Goal: Transaction & Acquisition: Purchase product/service

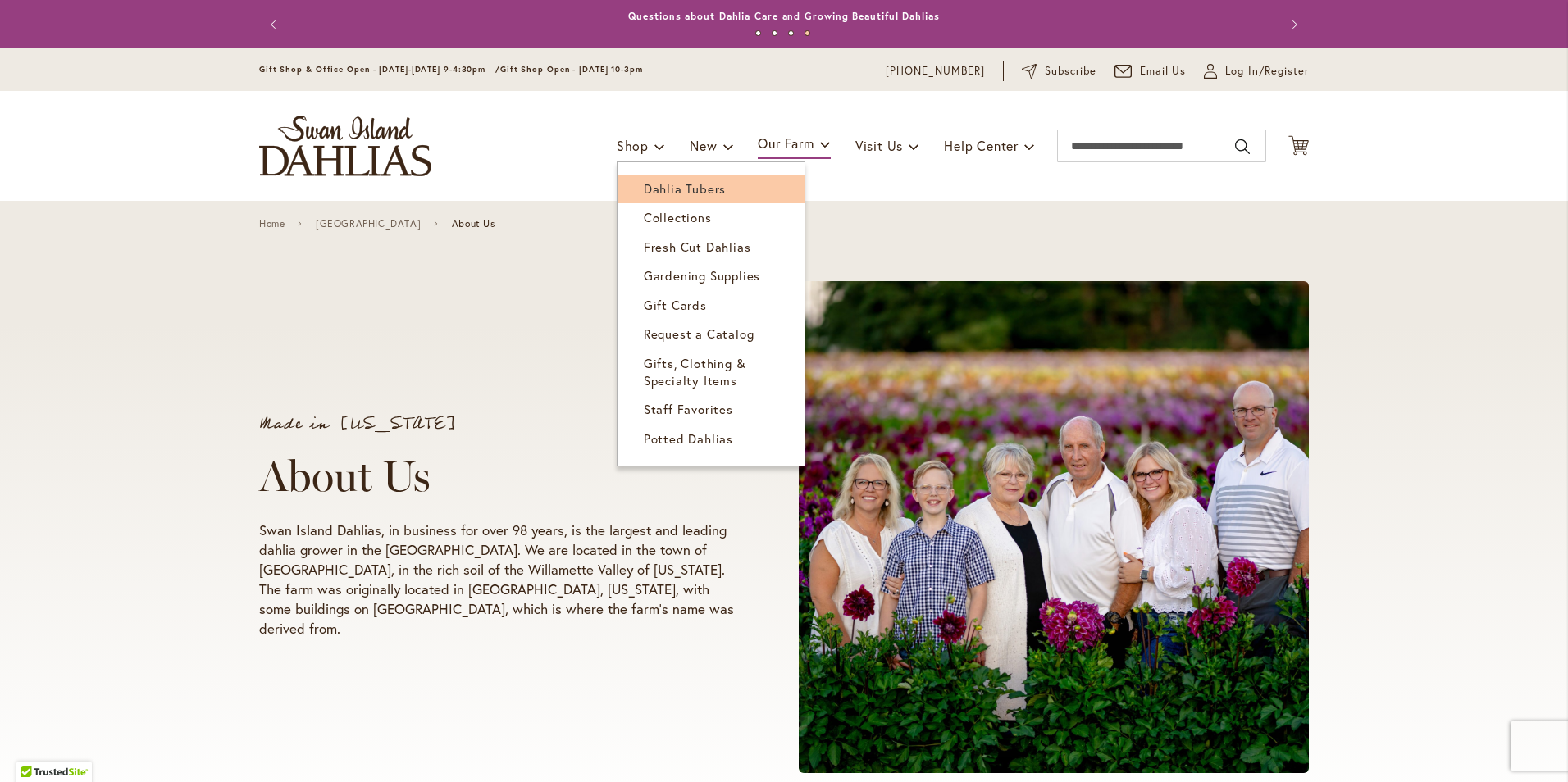
click at [651, 189] on span "Dahlia Tubers" at bounding box center [685, 188] width 82 height 16
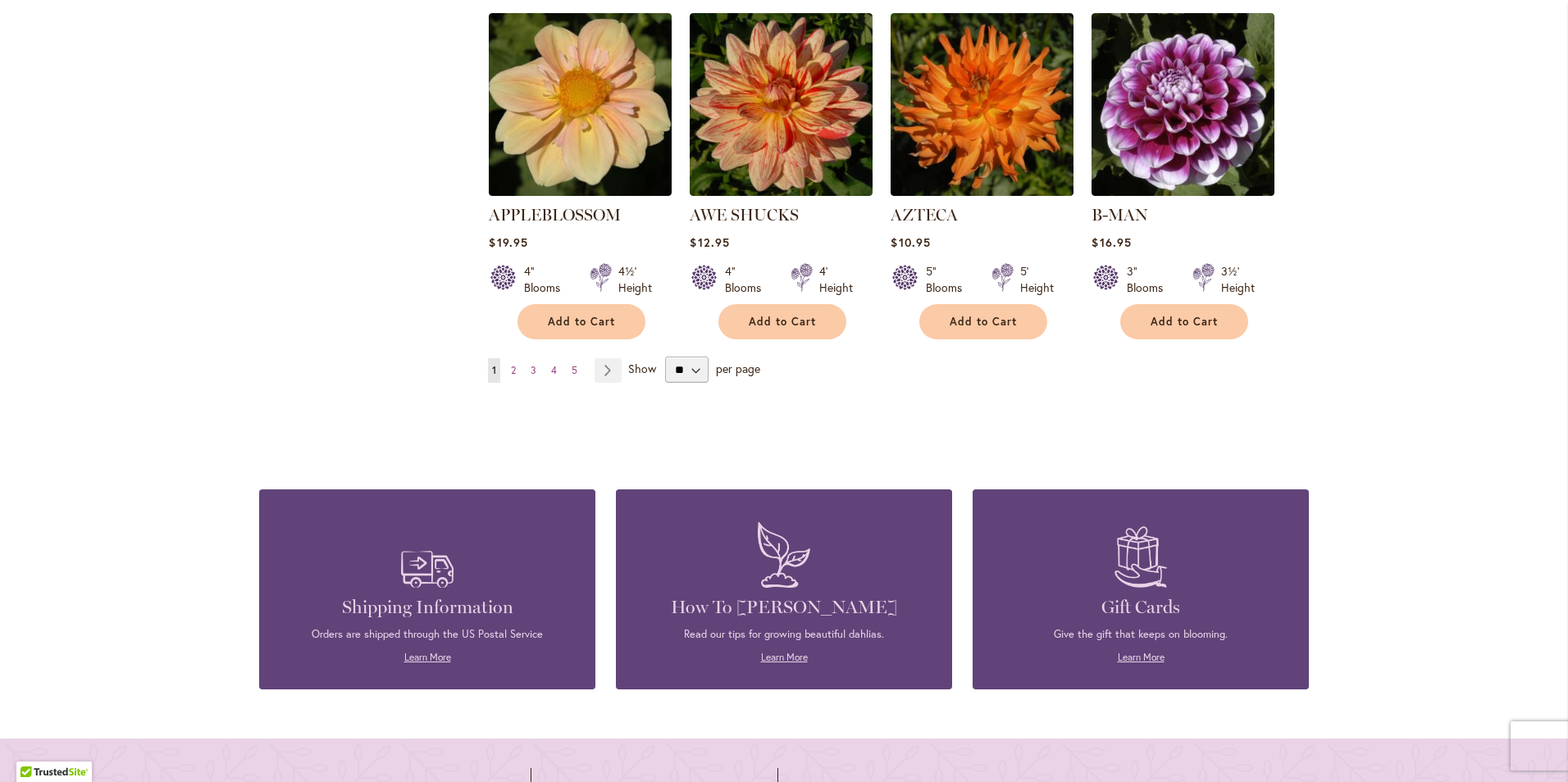
scroll to position [1448, 0]
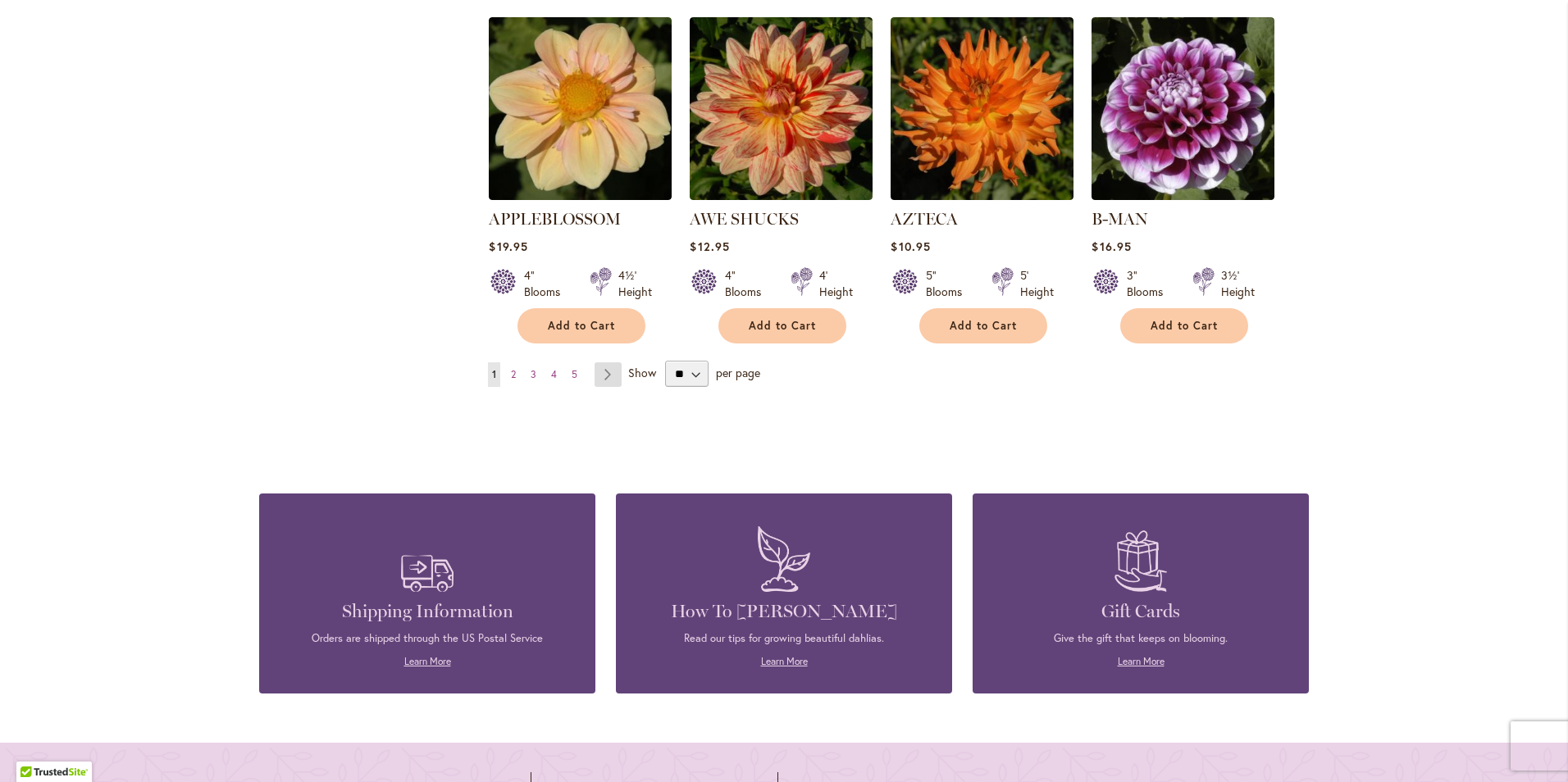
click at [604, 363] on link "Page Next" at bounding box center [608, 375] width 27 height 25
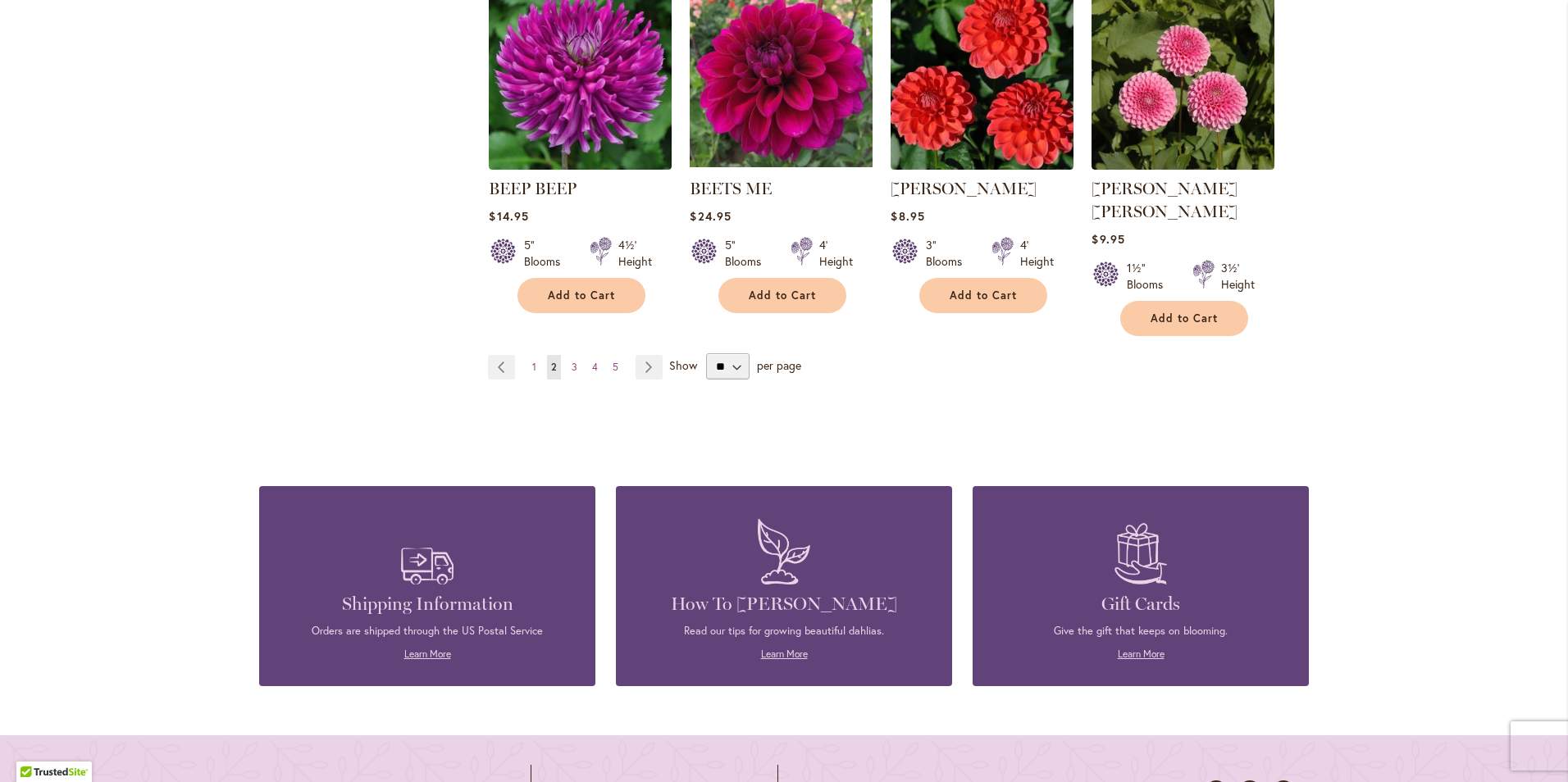
scroll to position [1476, 0]
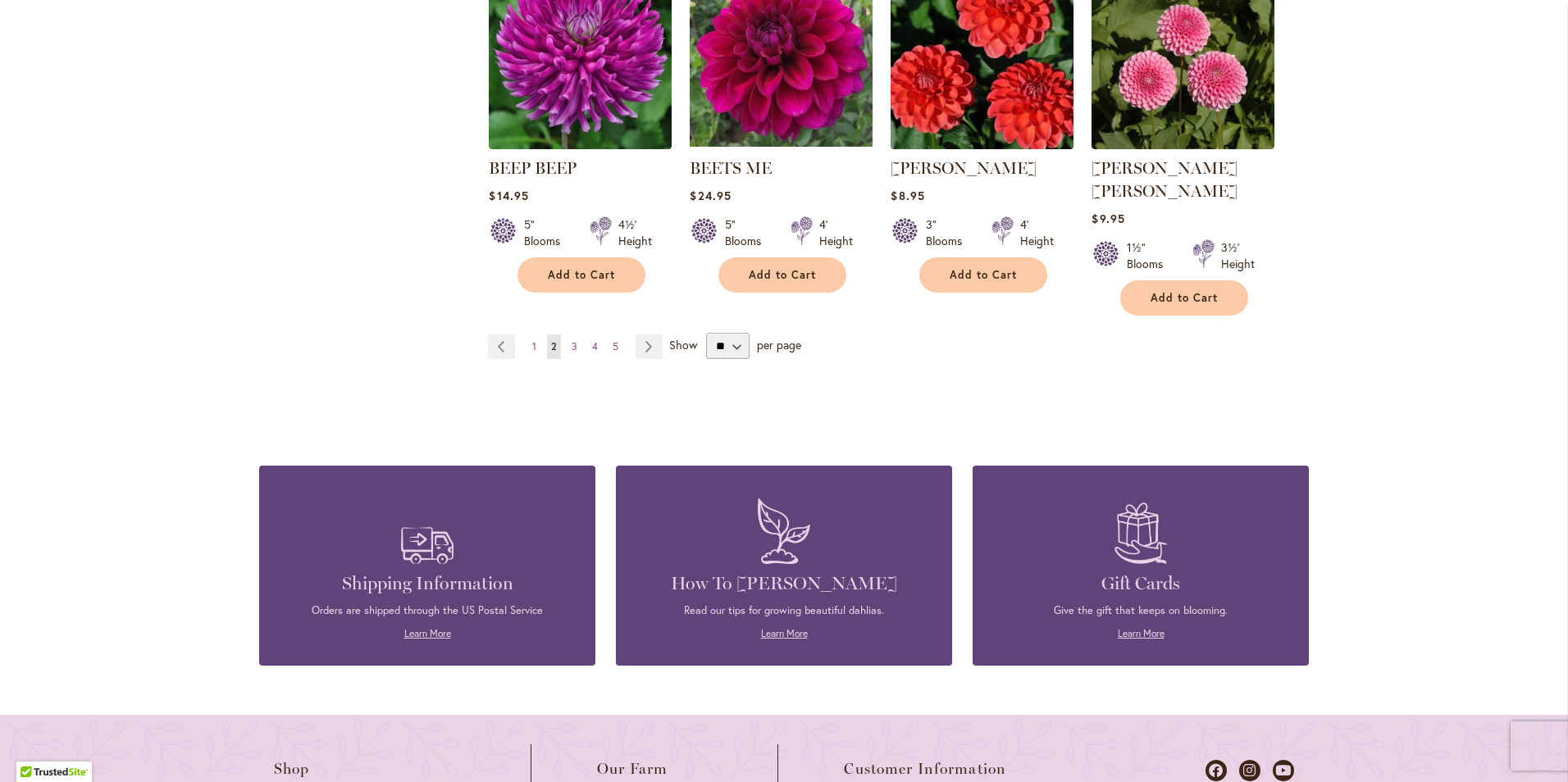
click at [963, 111] on img at bounding box center [982, 58] width 192 height 192
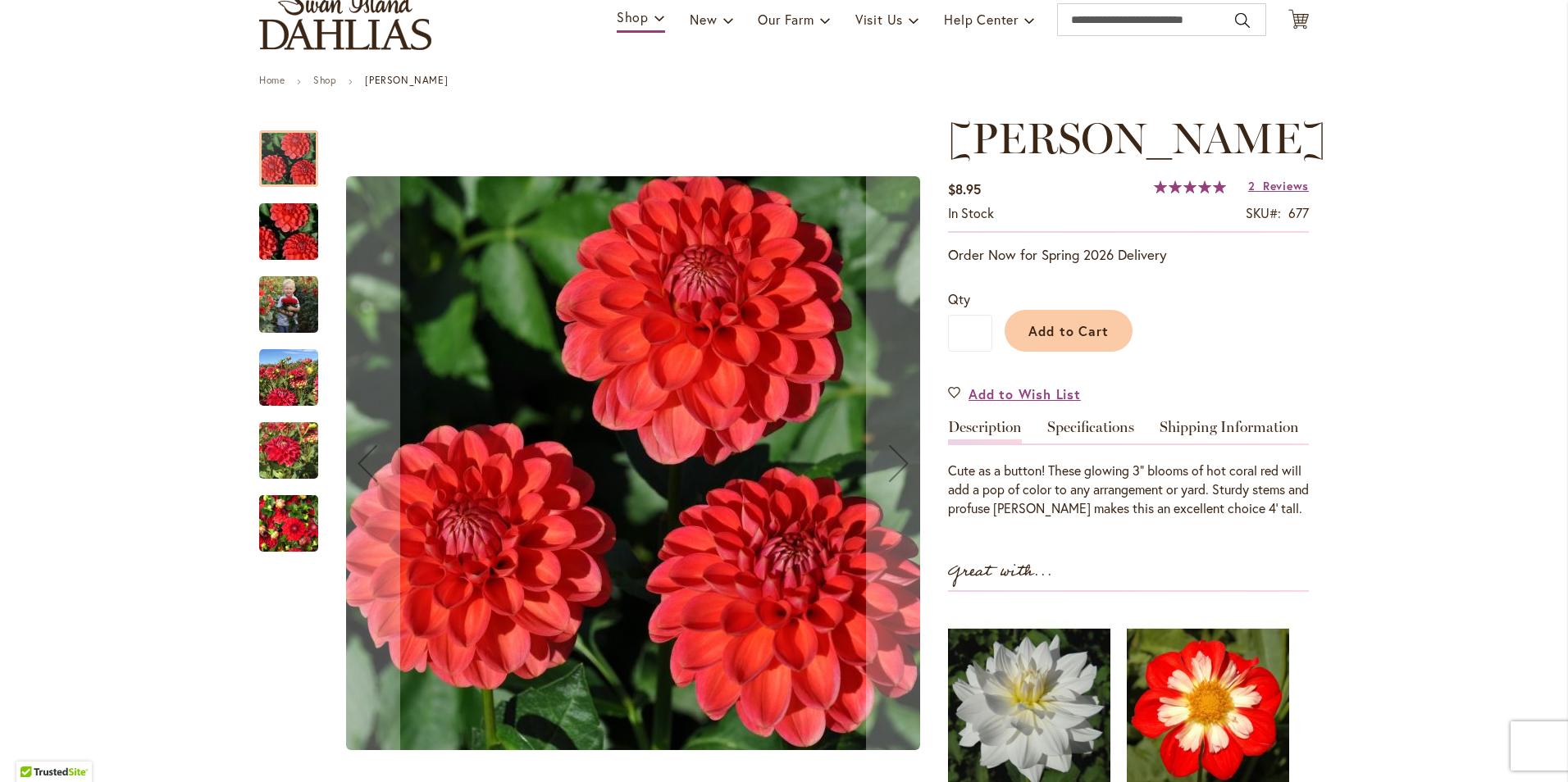
scroll to position [164, 0]
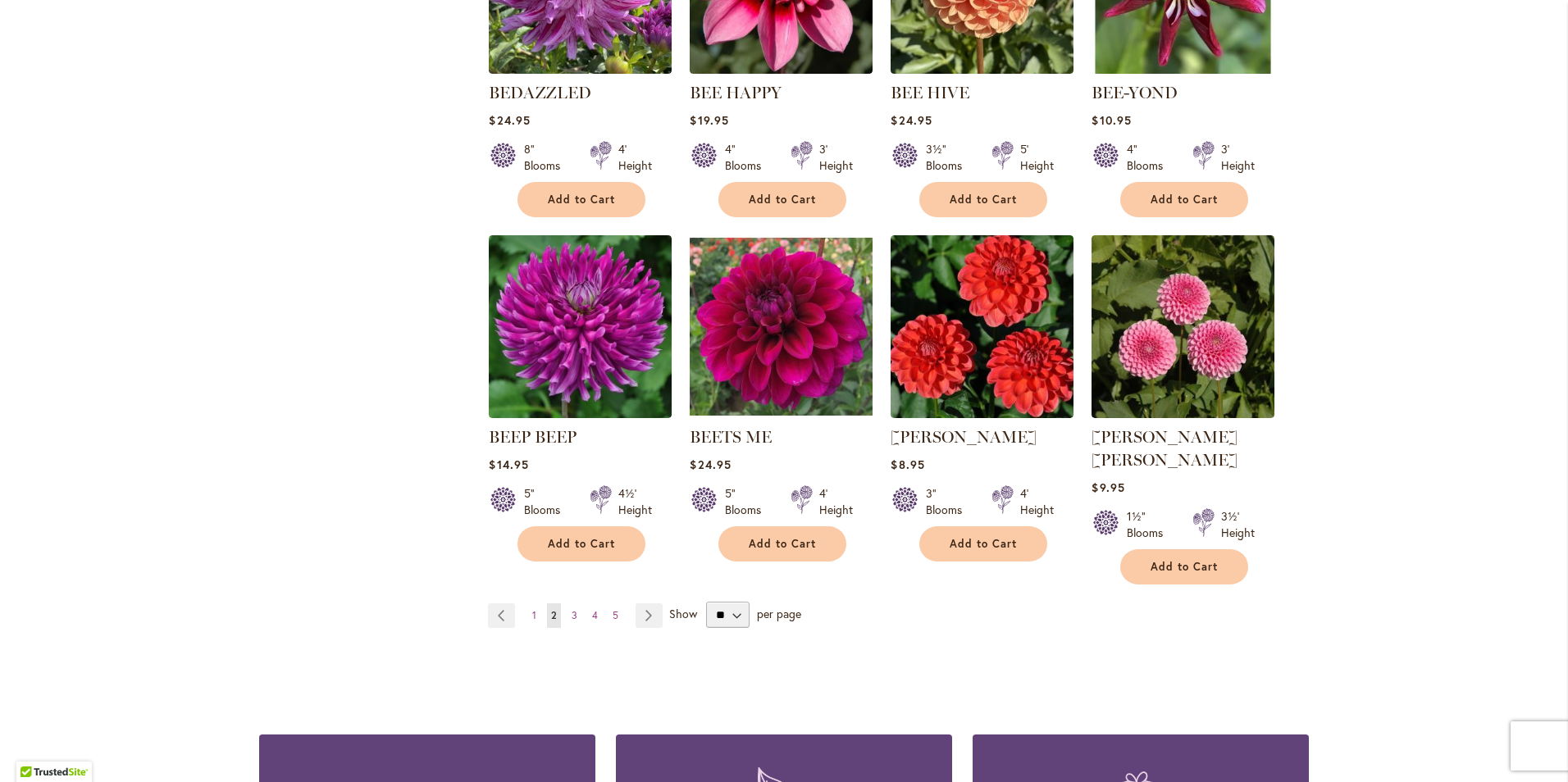
scroll to position [1230, 0]
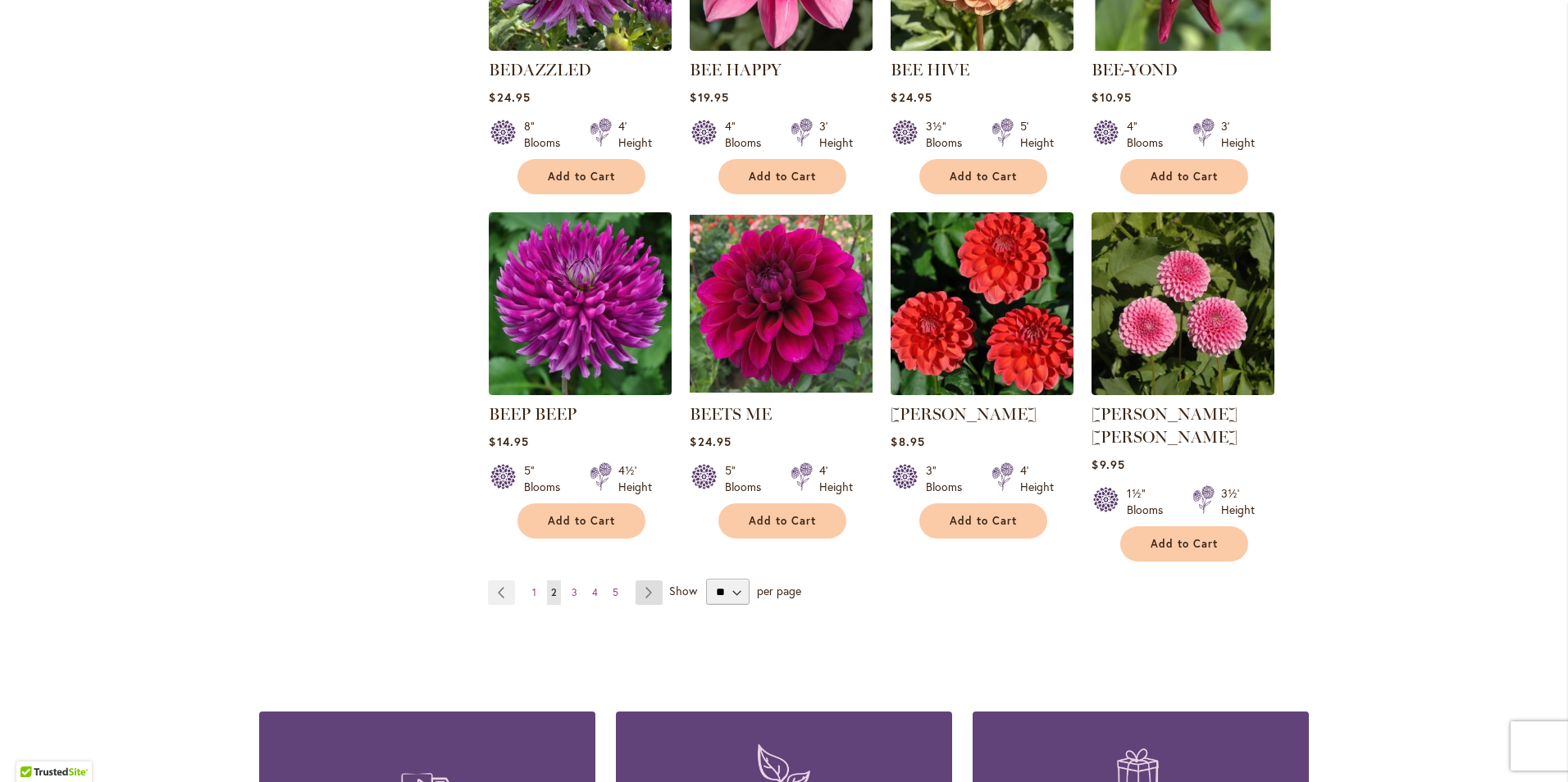
click at [643, 580] on link "Page Next" at bounding box center [649, 593] width 27 height 25
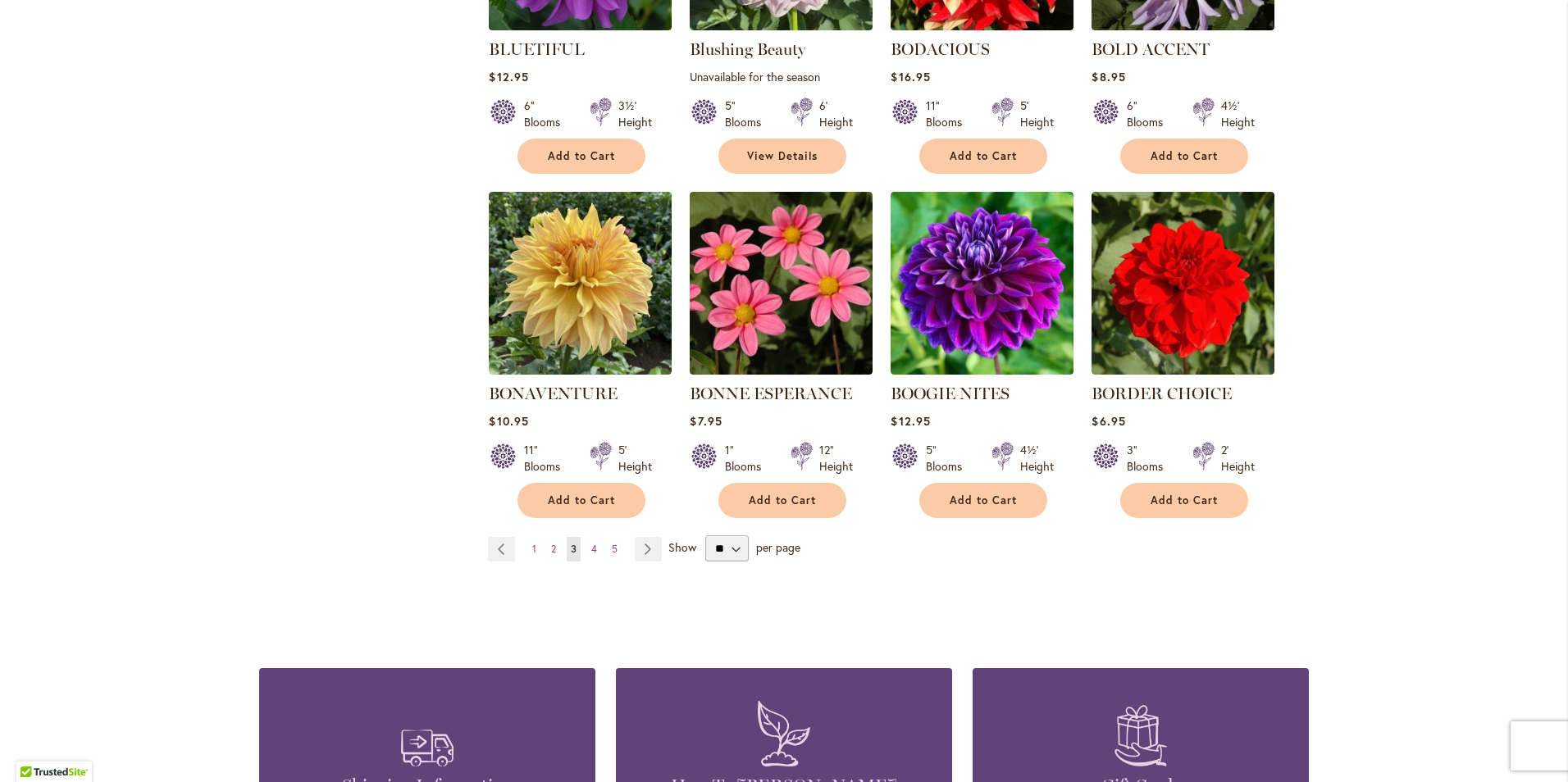
scroll to position [1312, 0]
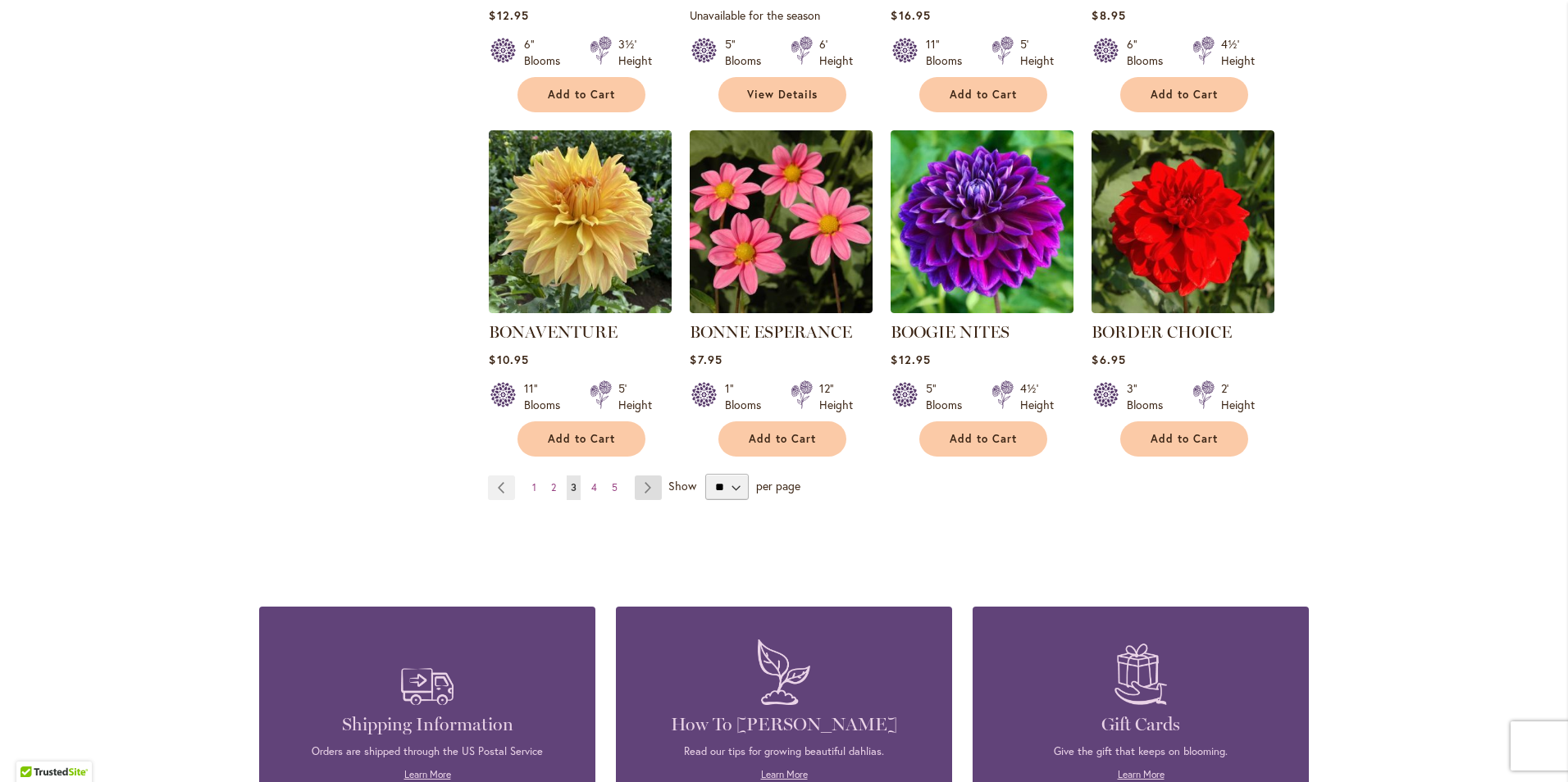
click at [645, 485] on link "Page Next" at bounding box center [648, 488] width 27 height 25
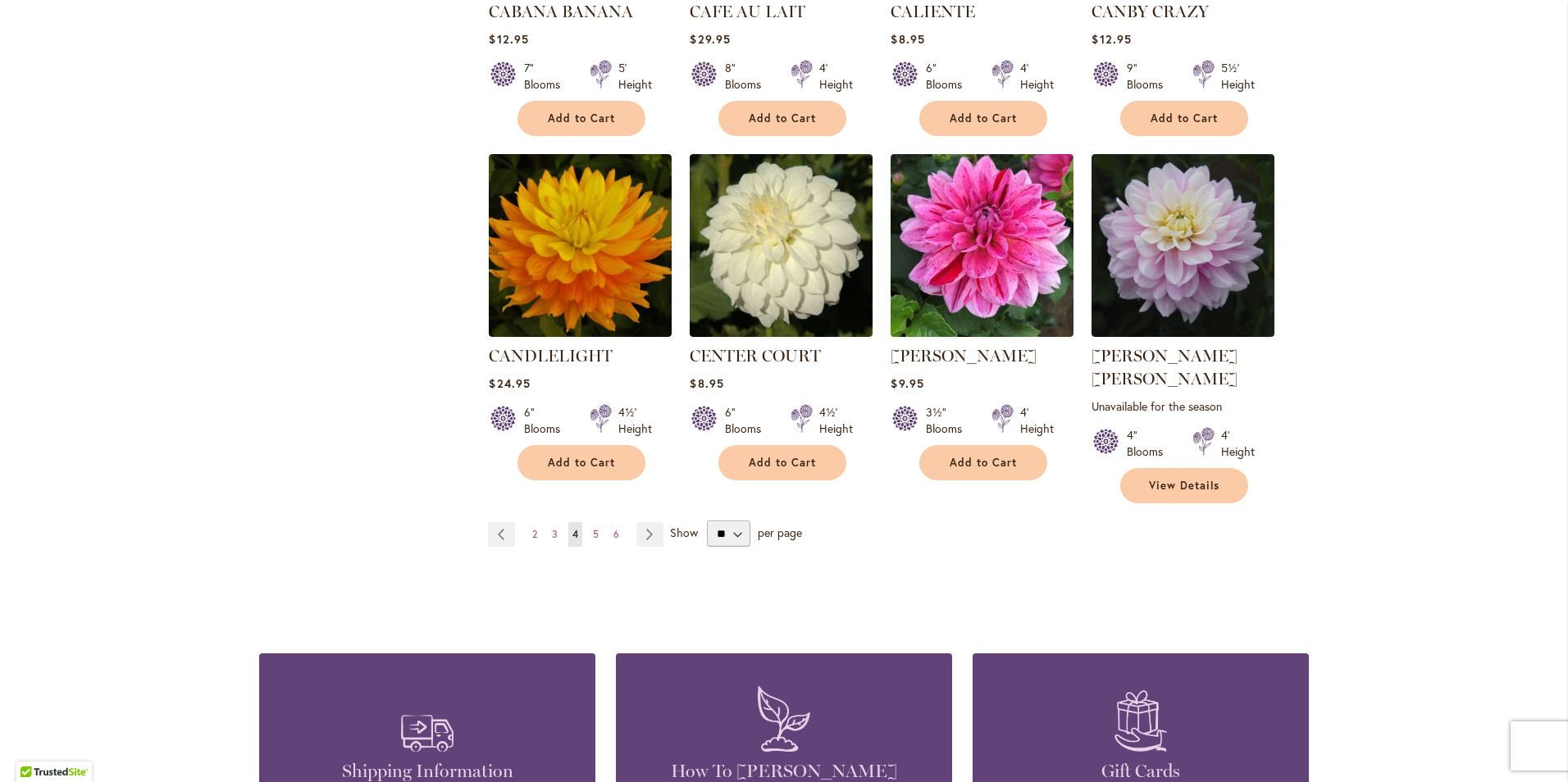
scroll to position [1312, 0]
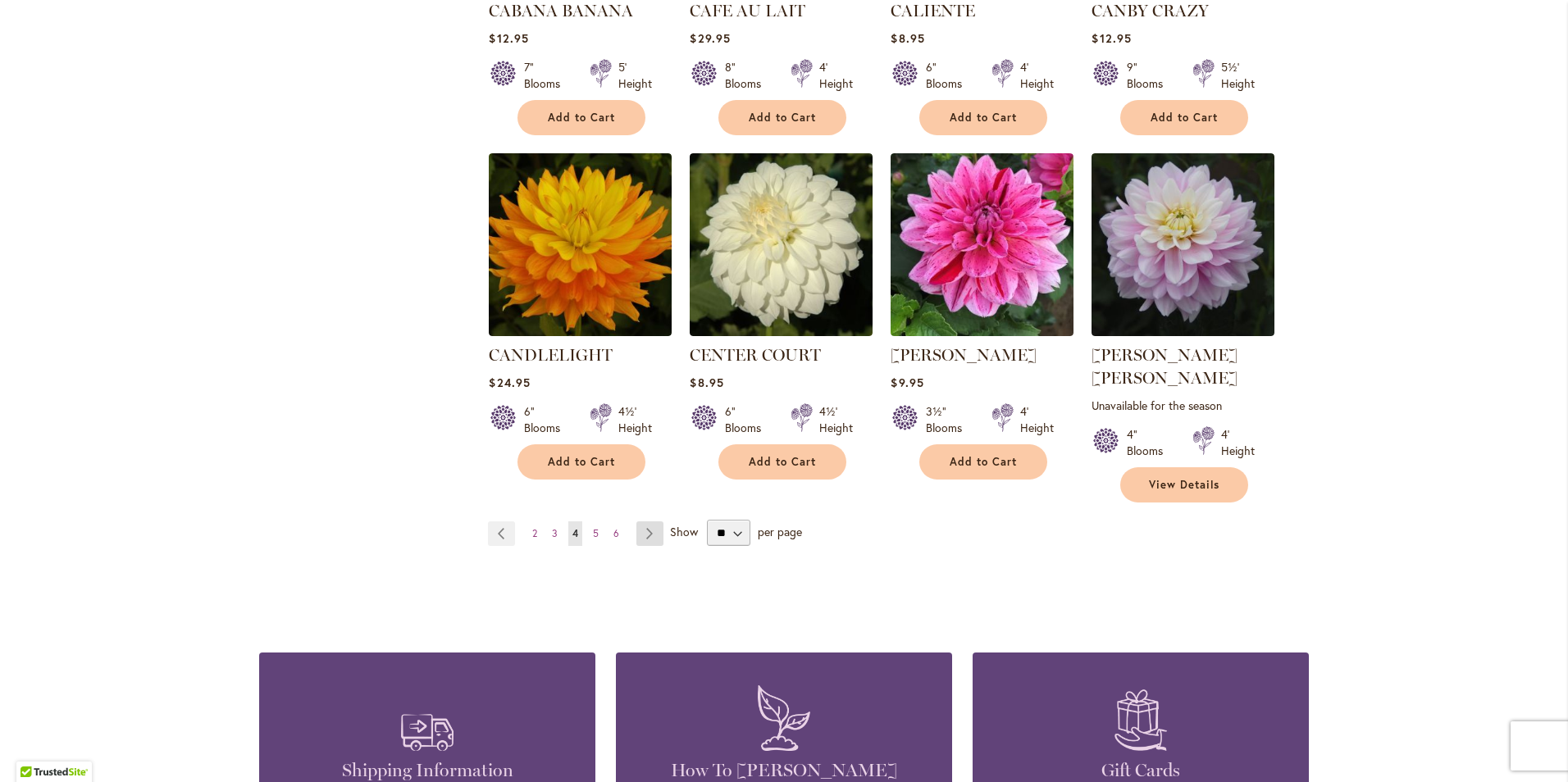
click at [641, 522] on link "Page Next" at bounding box center [650, 534] width 27 height 25
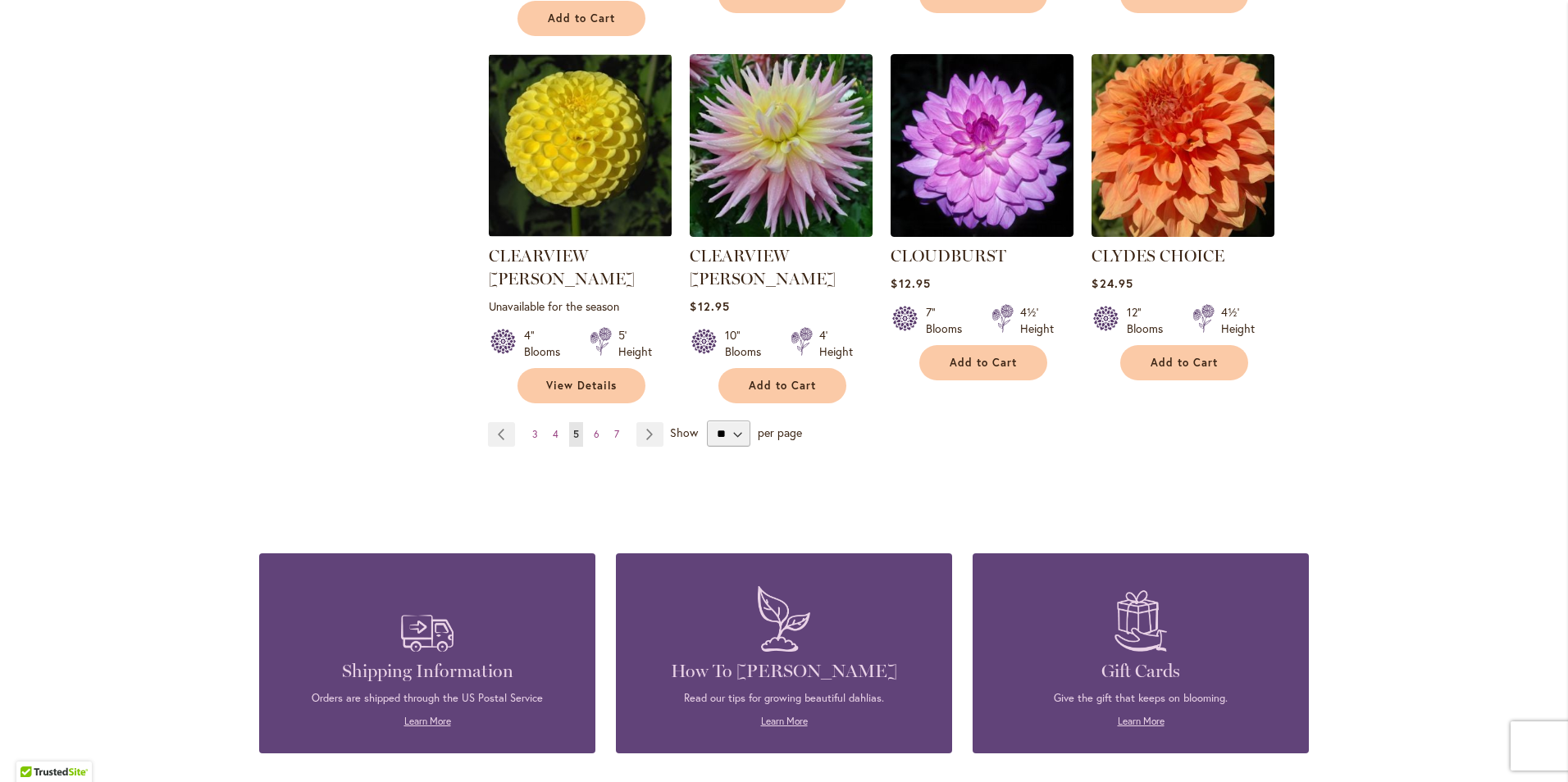
scroll to position [1476, 0]
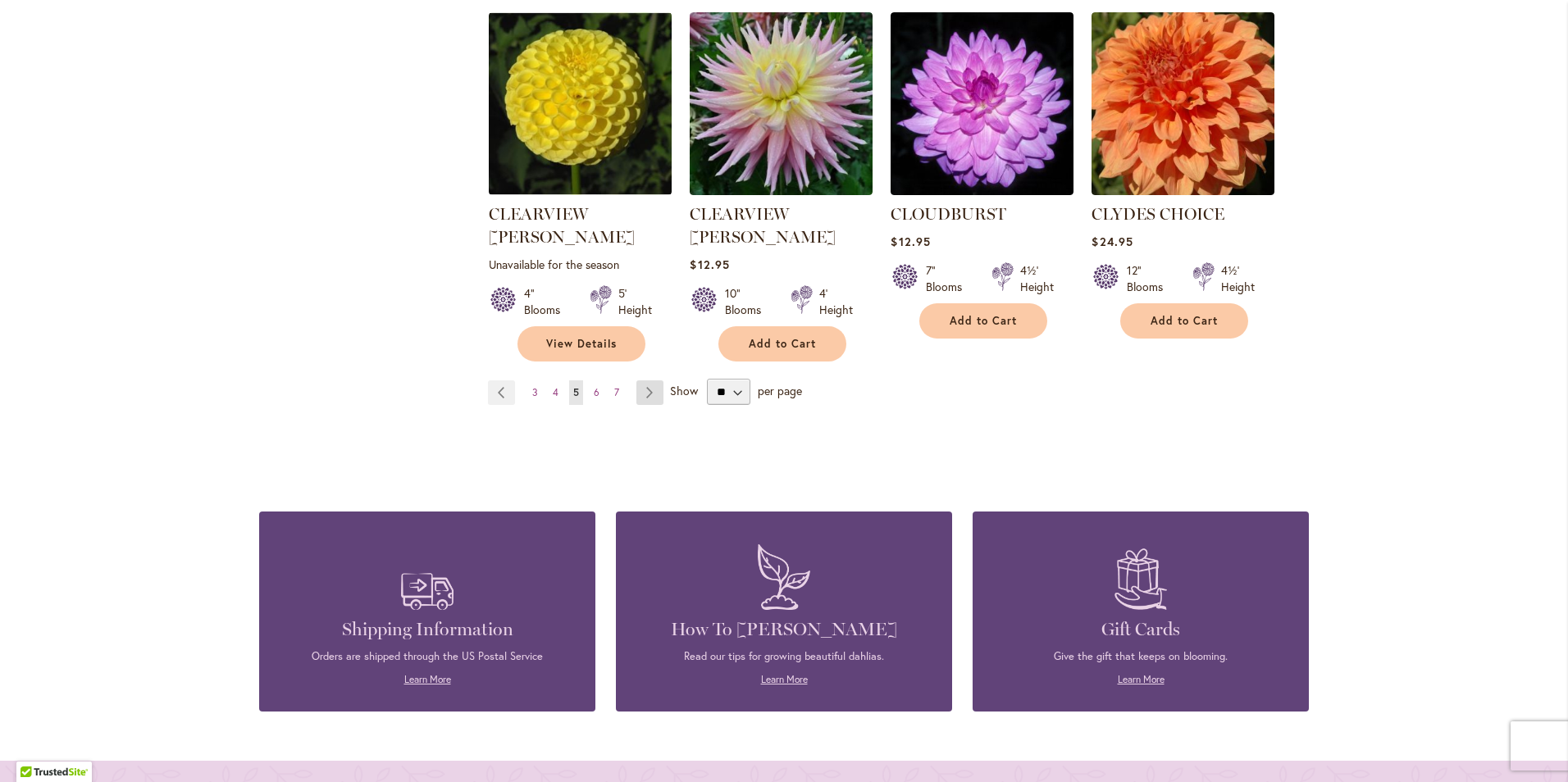
click at [644, 381] on link "Page Next" at bounding box center [650, 393] width 27 height 25
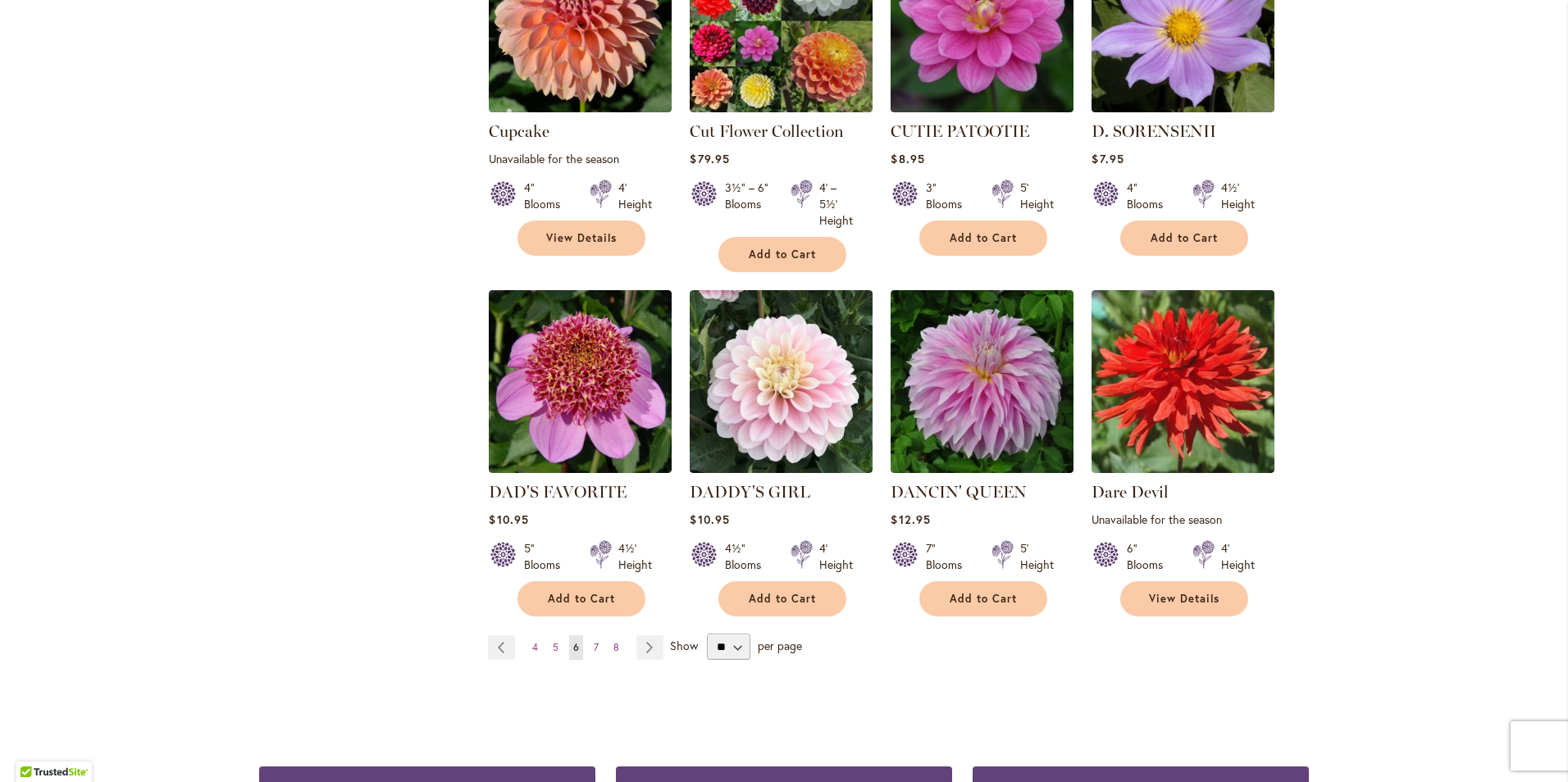
scroll to position [1230, 0]
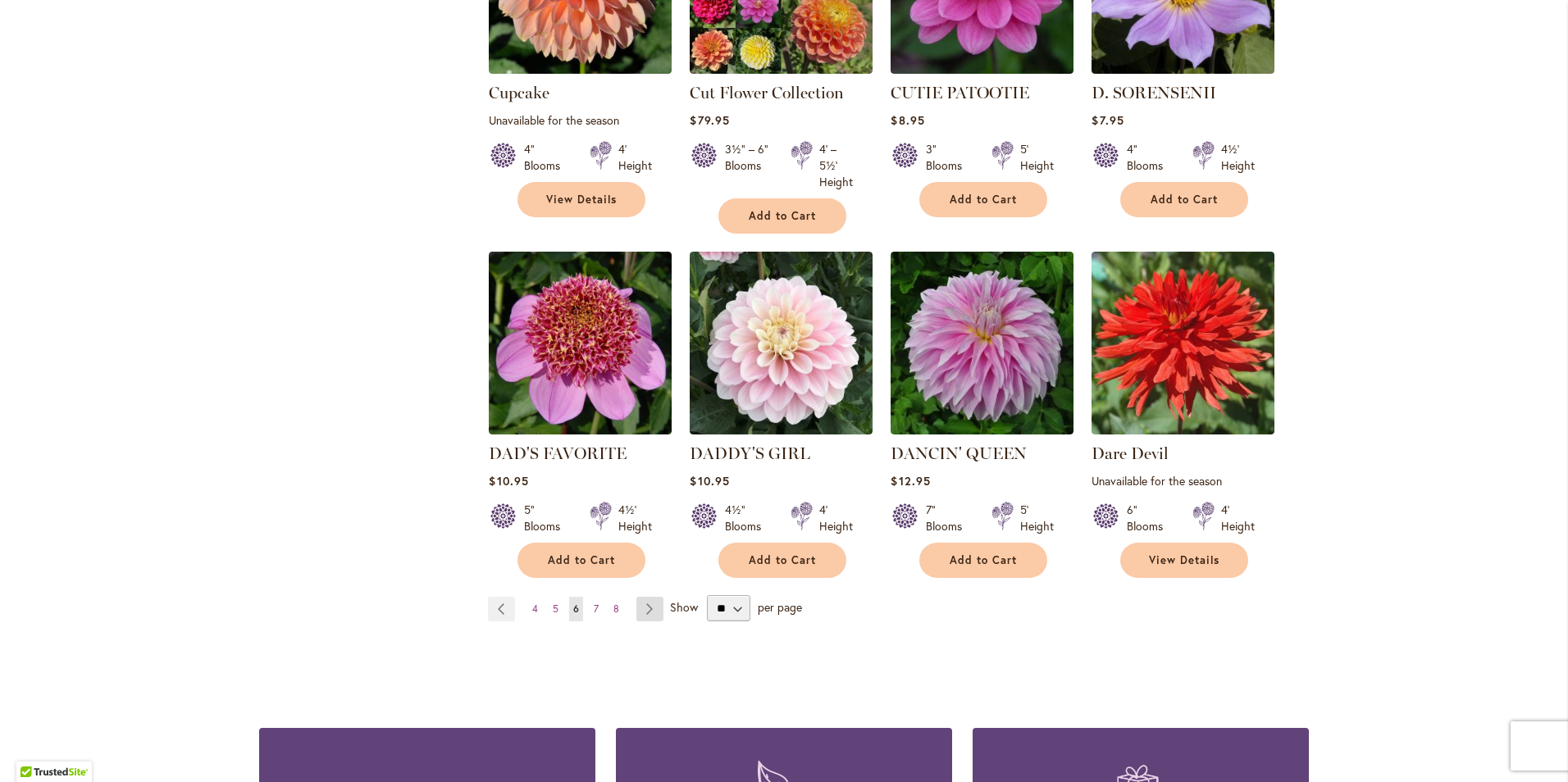
click at [647, 604] on link "Page Next" at bounding box center [650, 609] width 27 height 25
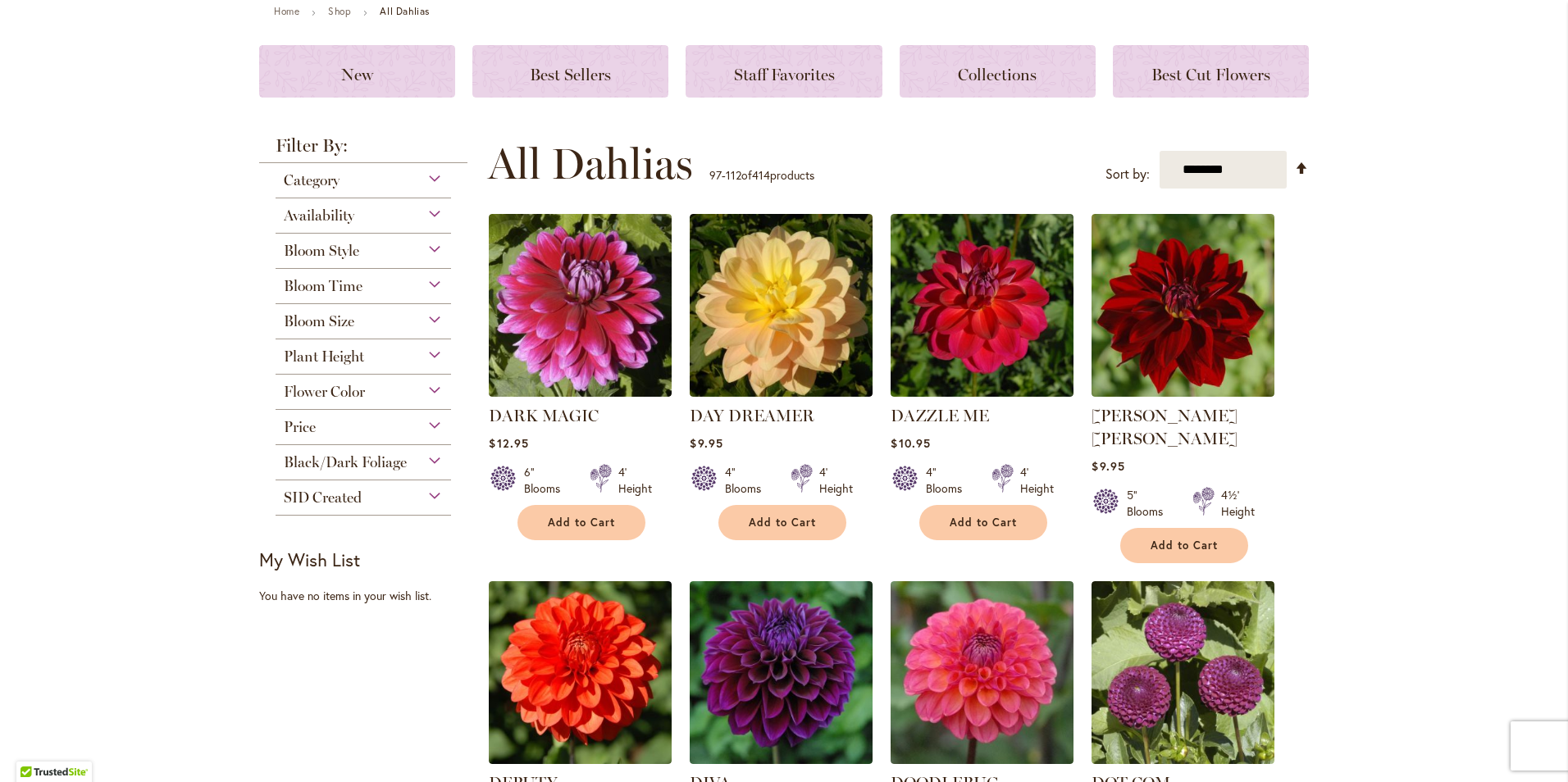
scroll to position [164, 0]
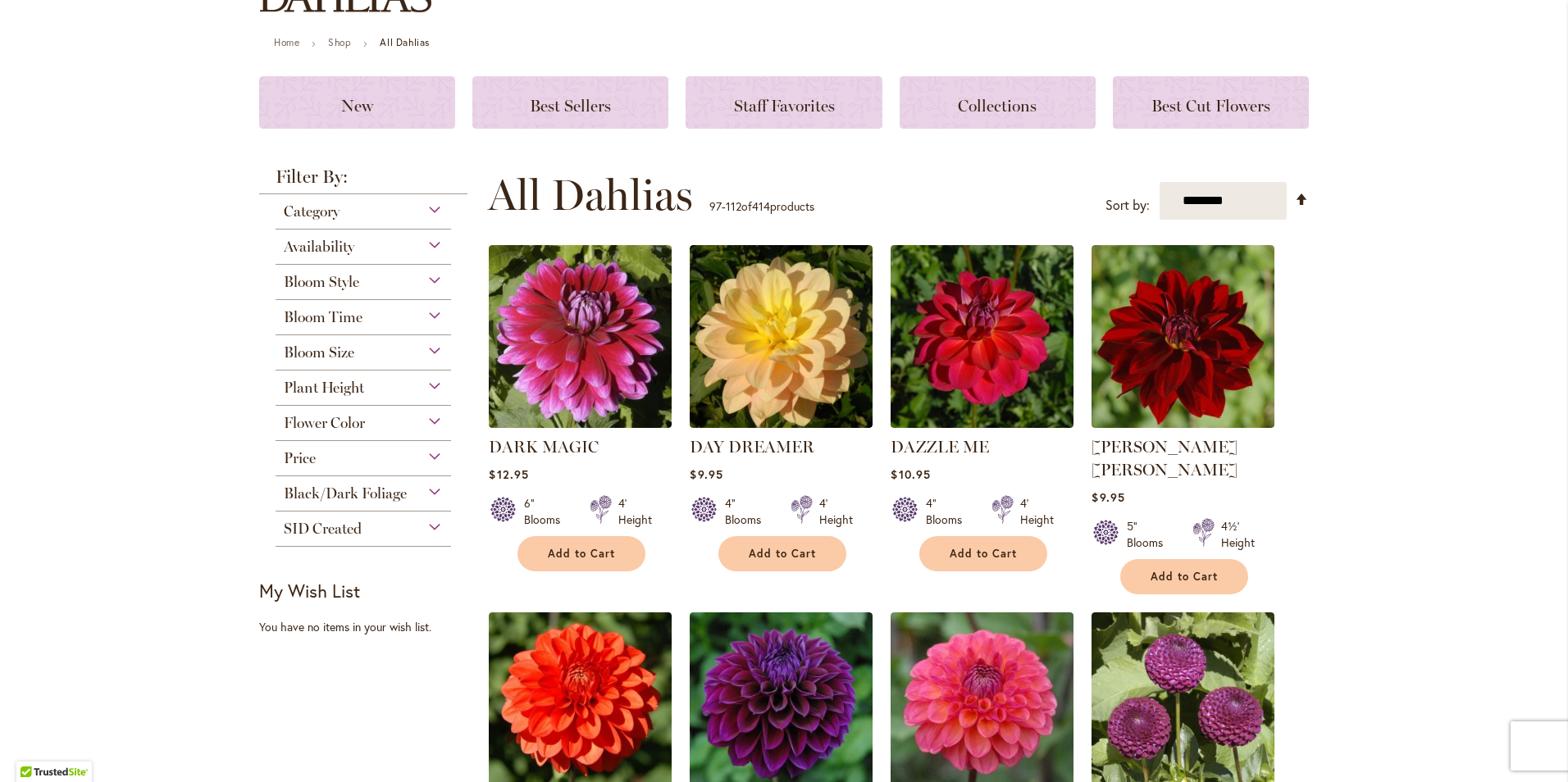
click at [434, 212] on div "Category" at bounding box center [364, 207] width 176 height 26
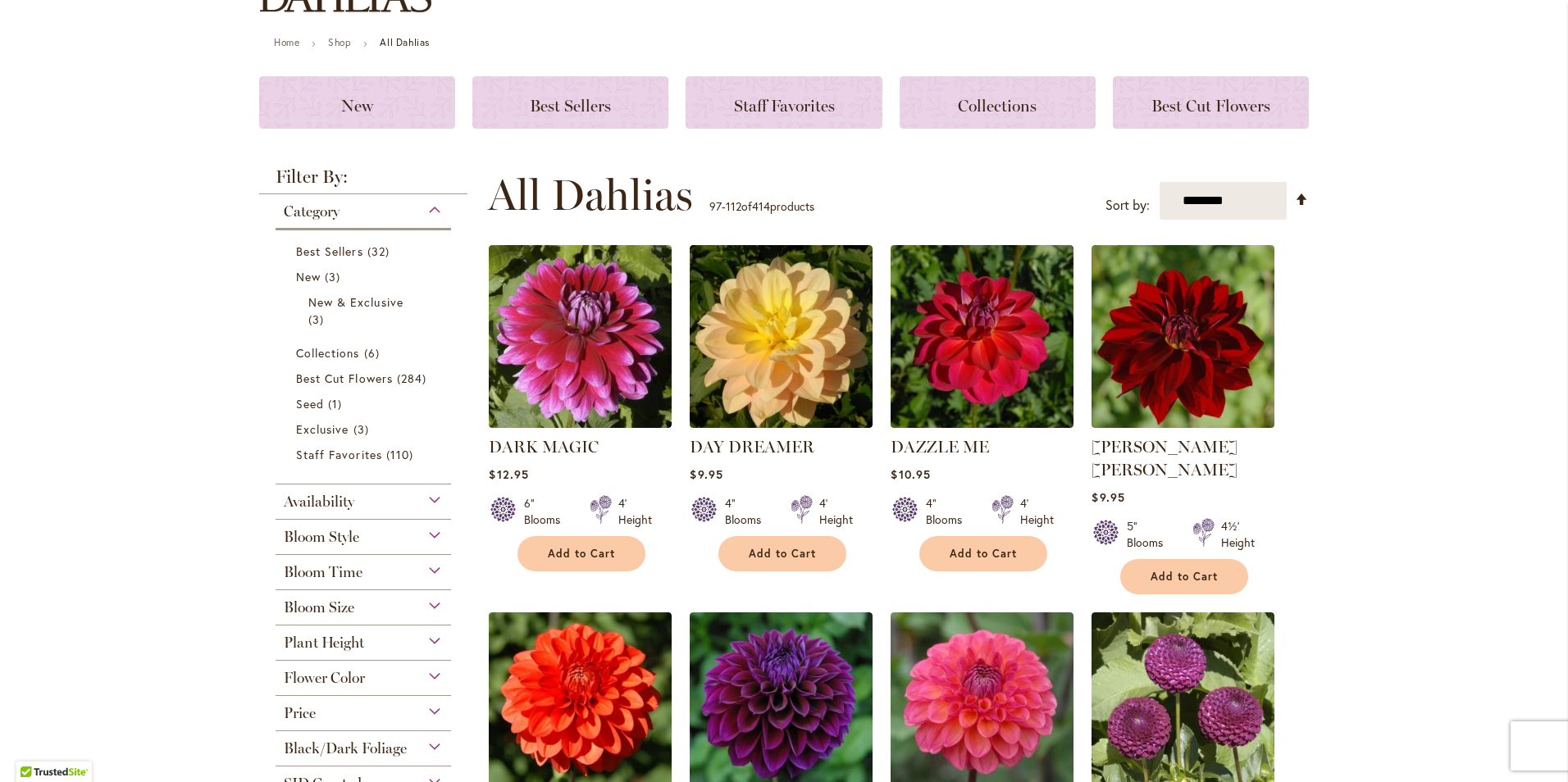
click at [434, 212] on div "Category" at bounding box center [364, 207] width 176 height 26
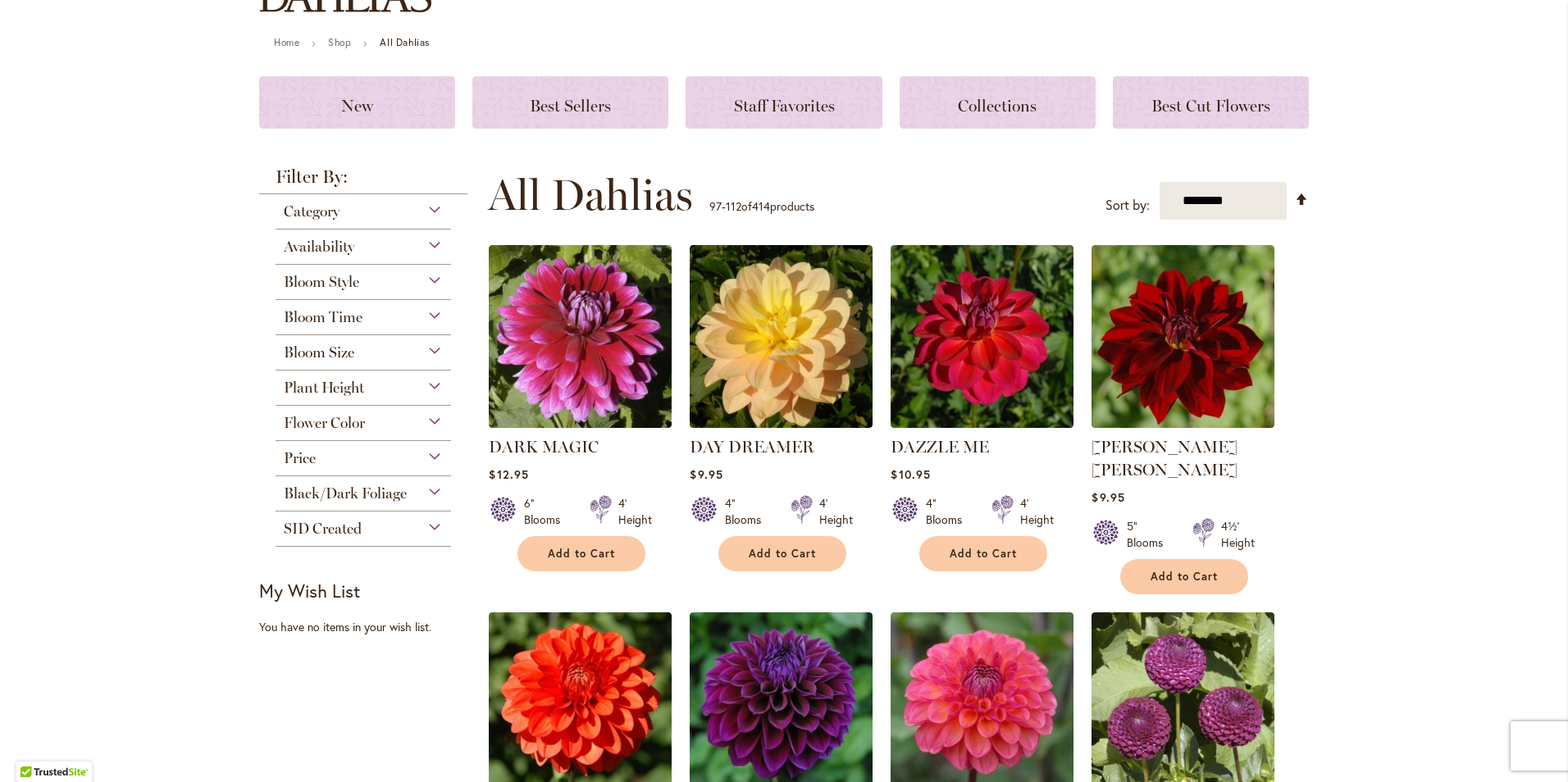
click at [420, 528] on div "SID Created" at bounding box center [364, 525] width 176 height 26
click at [319, 569] on span "301 items" at bounding box center [336, 569] width 33 height 17
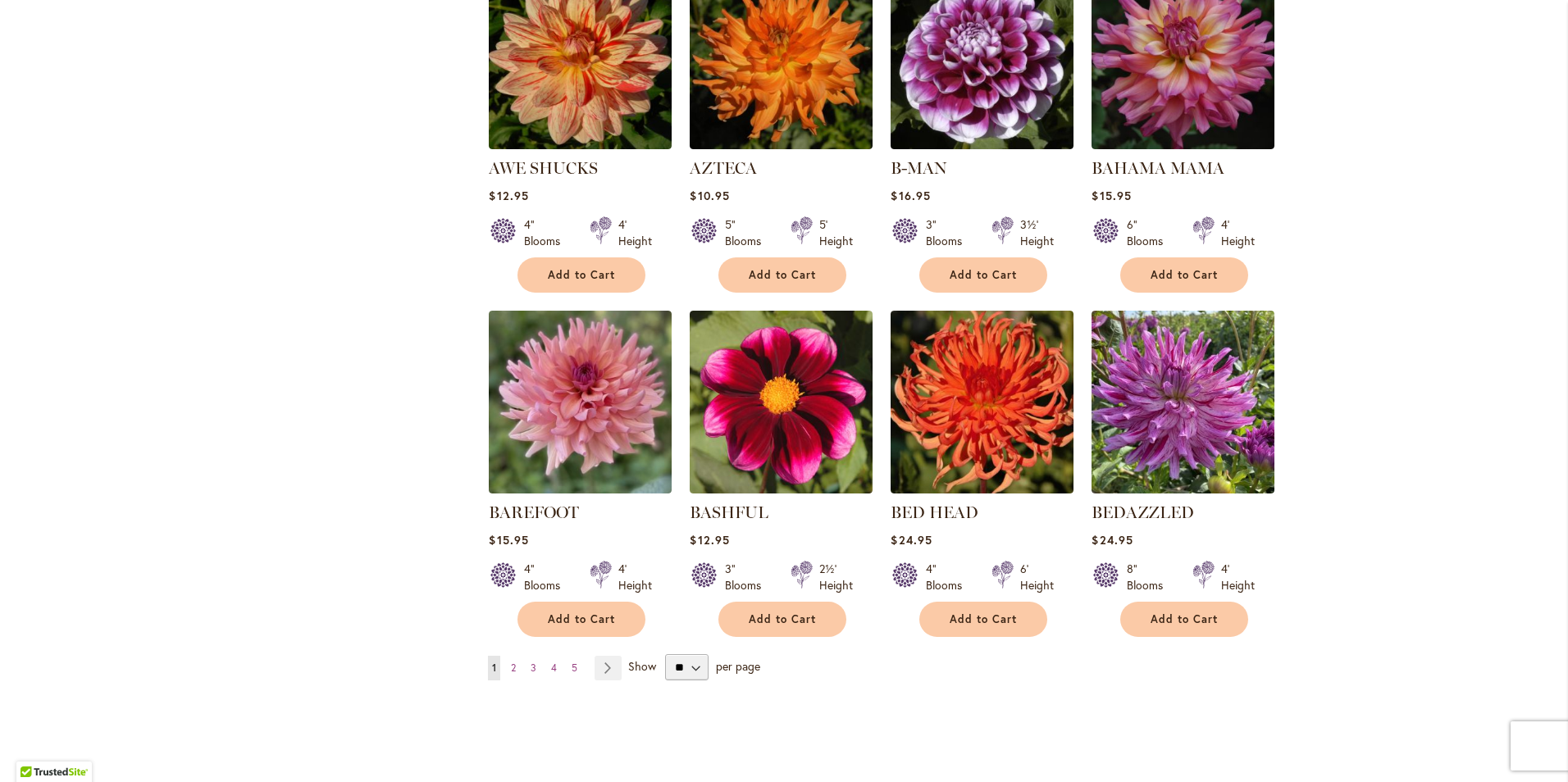
scroll to position [1148, 0]
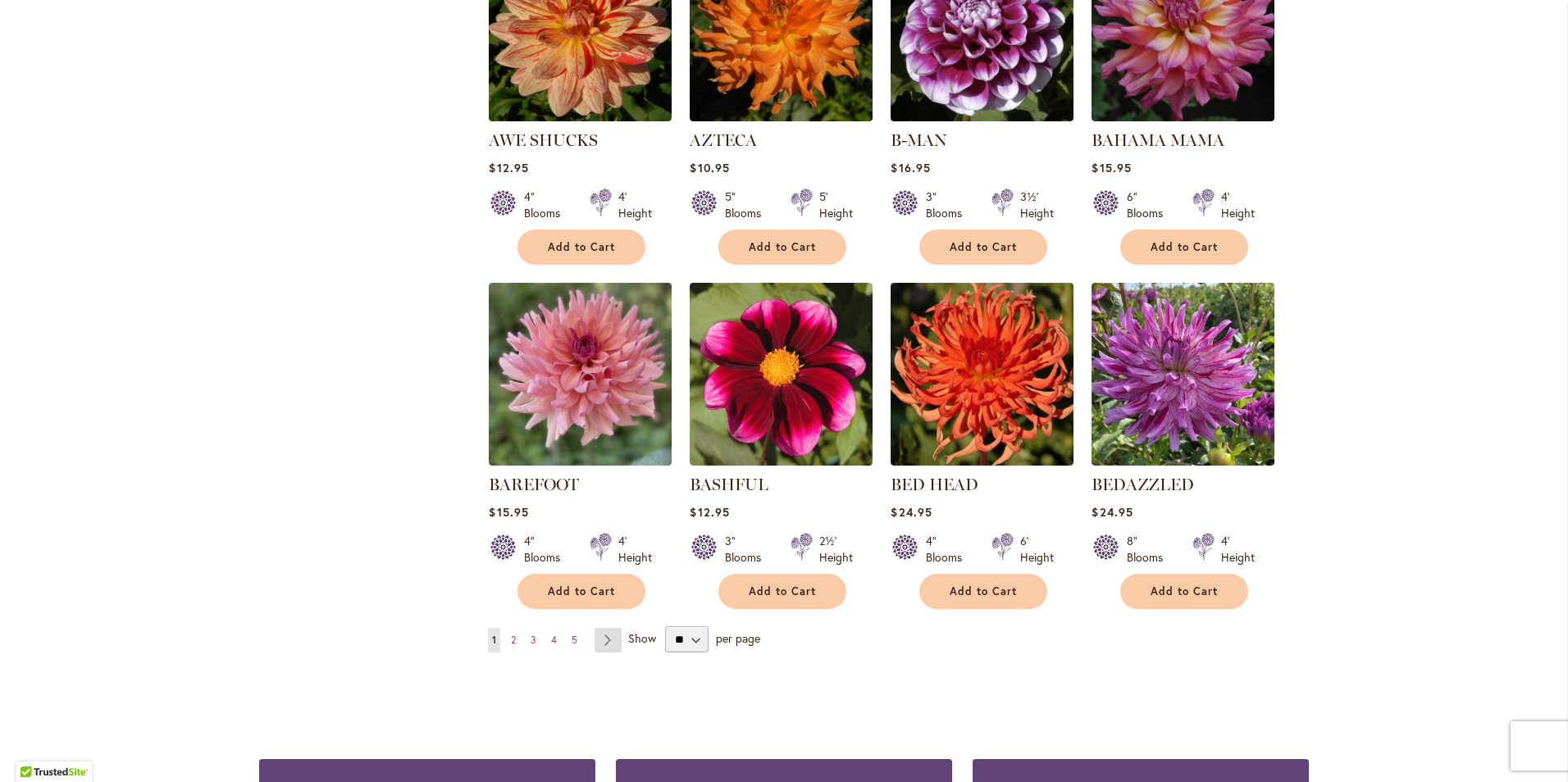
click at [599, 629] on link "Page Next" at bounding box center [608, 641] width 27 height 25
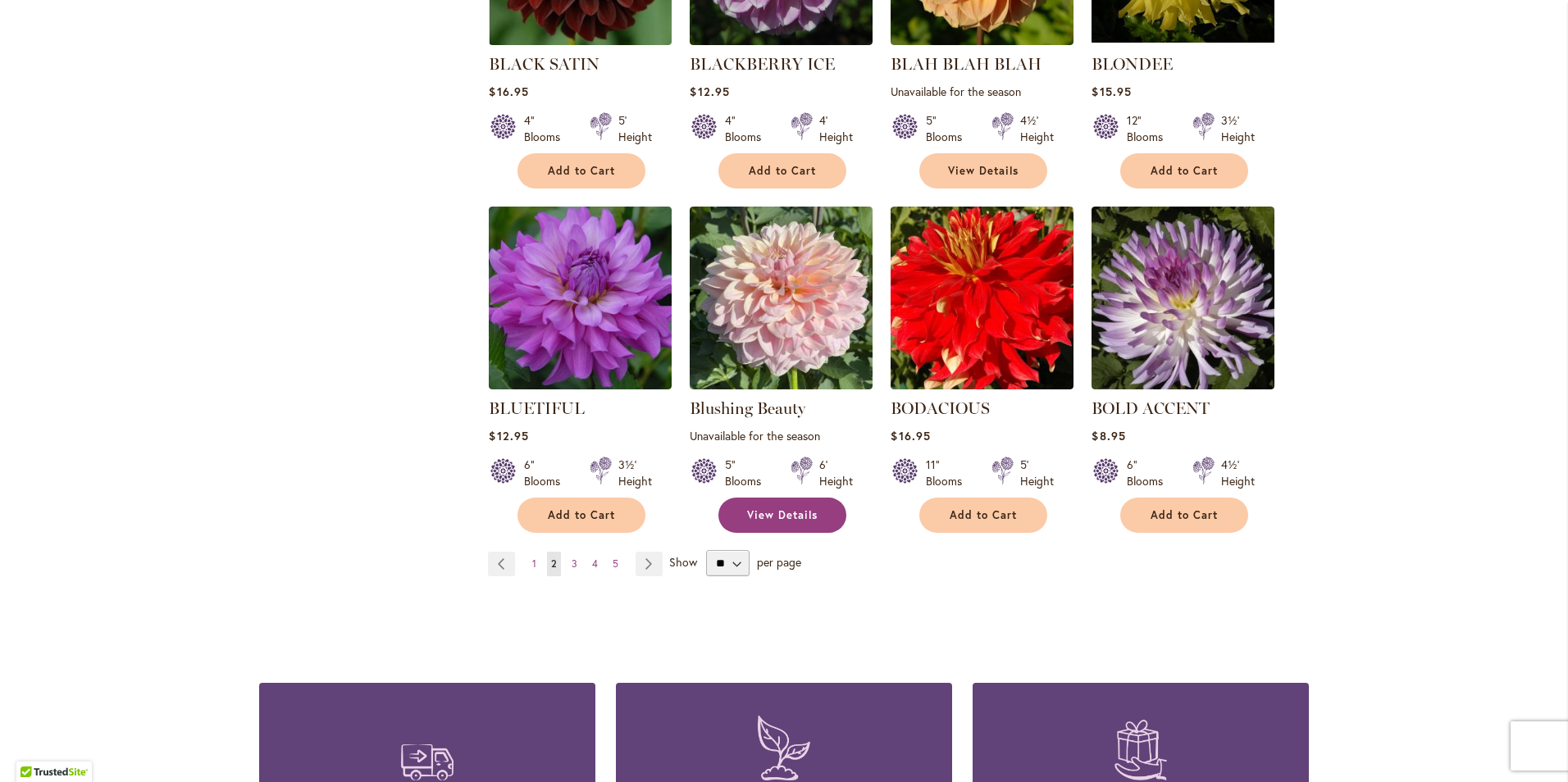
scroll to position [1230, 0]
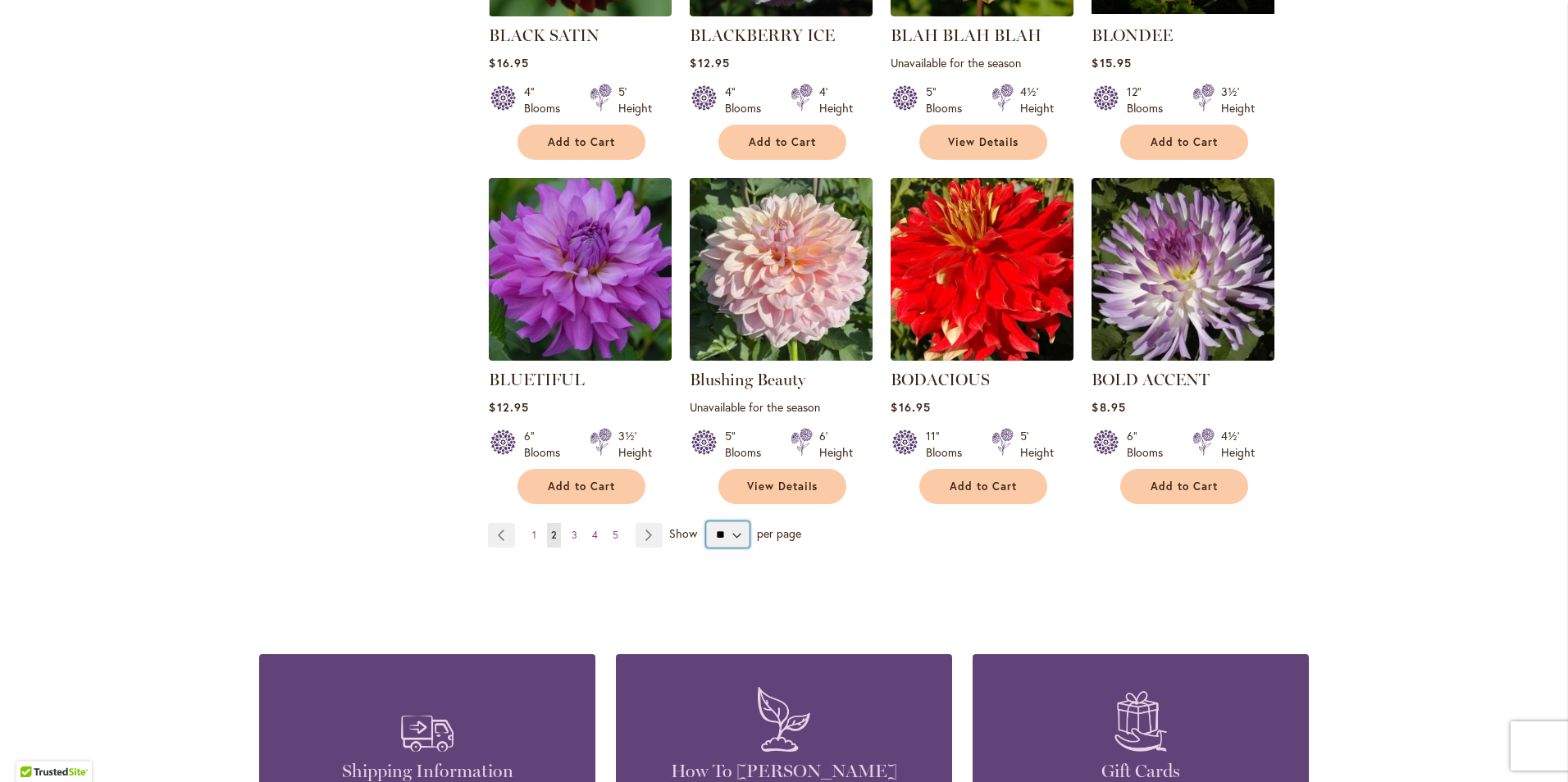
click at [733, 537] on select "** ** ** **" at bounding box center [727, 534] width 43 height 26
select select "**"
click at [706, 522] on select "** ** ** **" at bounding box center [727, 534] width 43 height 26
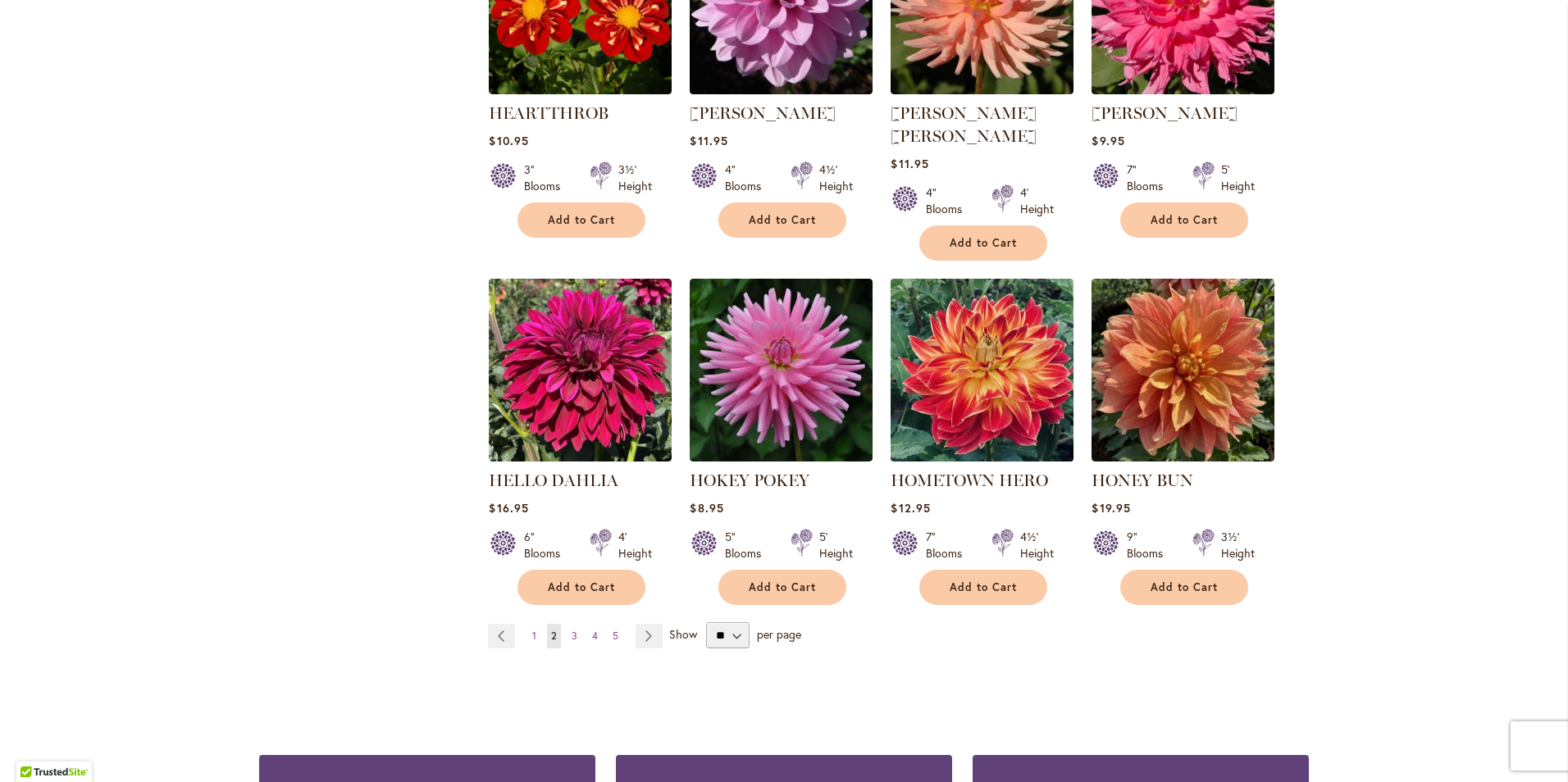
scroll to position [5421, 0]
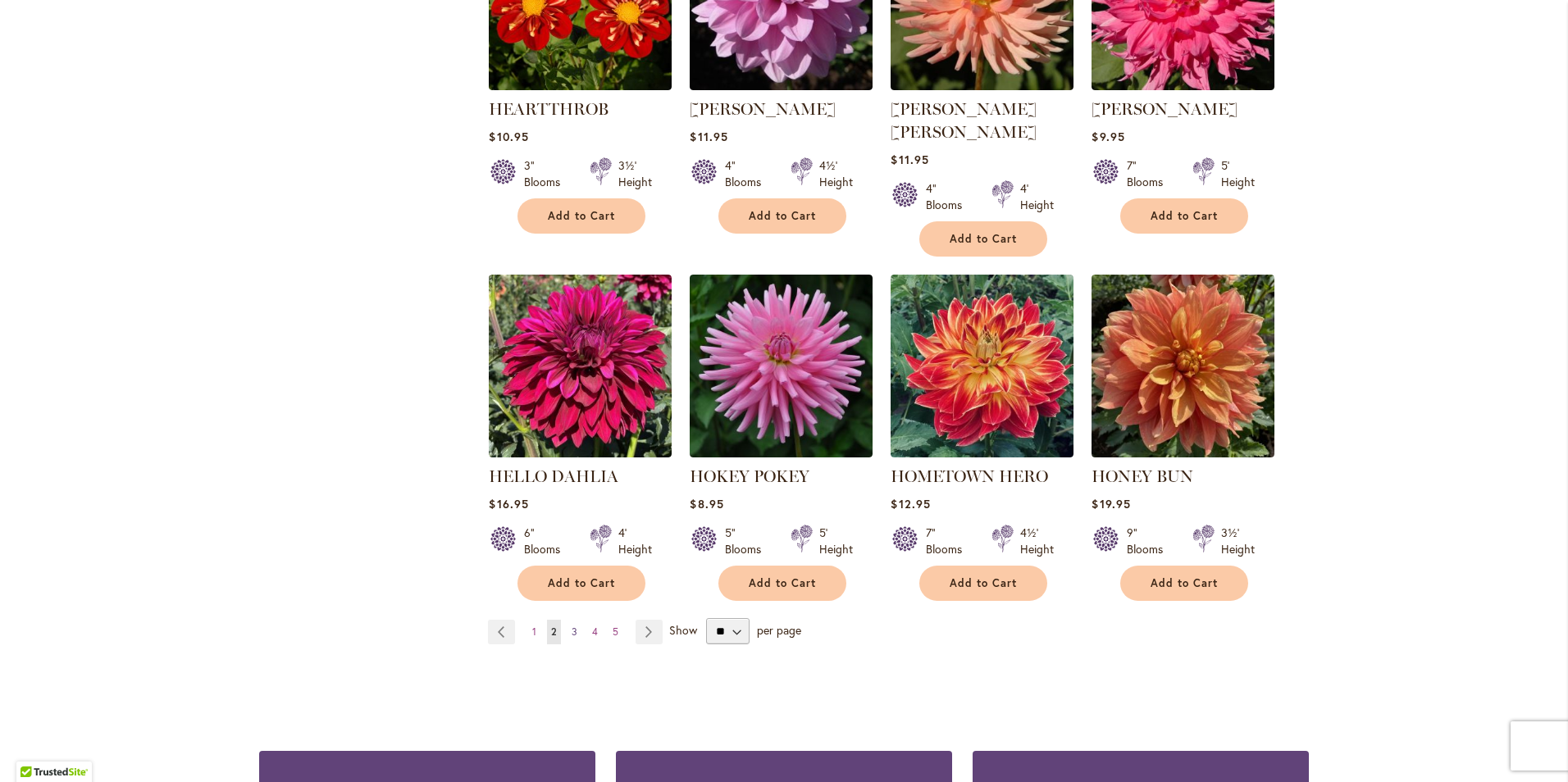
click at [572, 626] on span "3" at bounding box center [575, 632] width 6 height 13
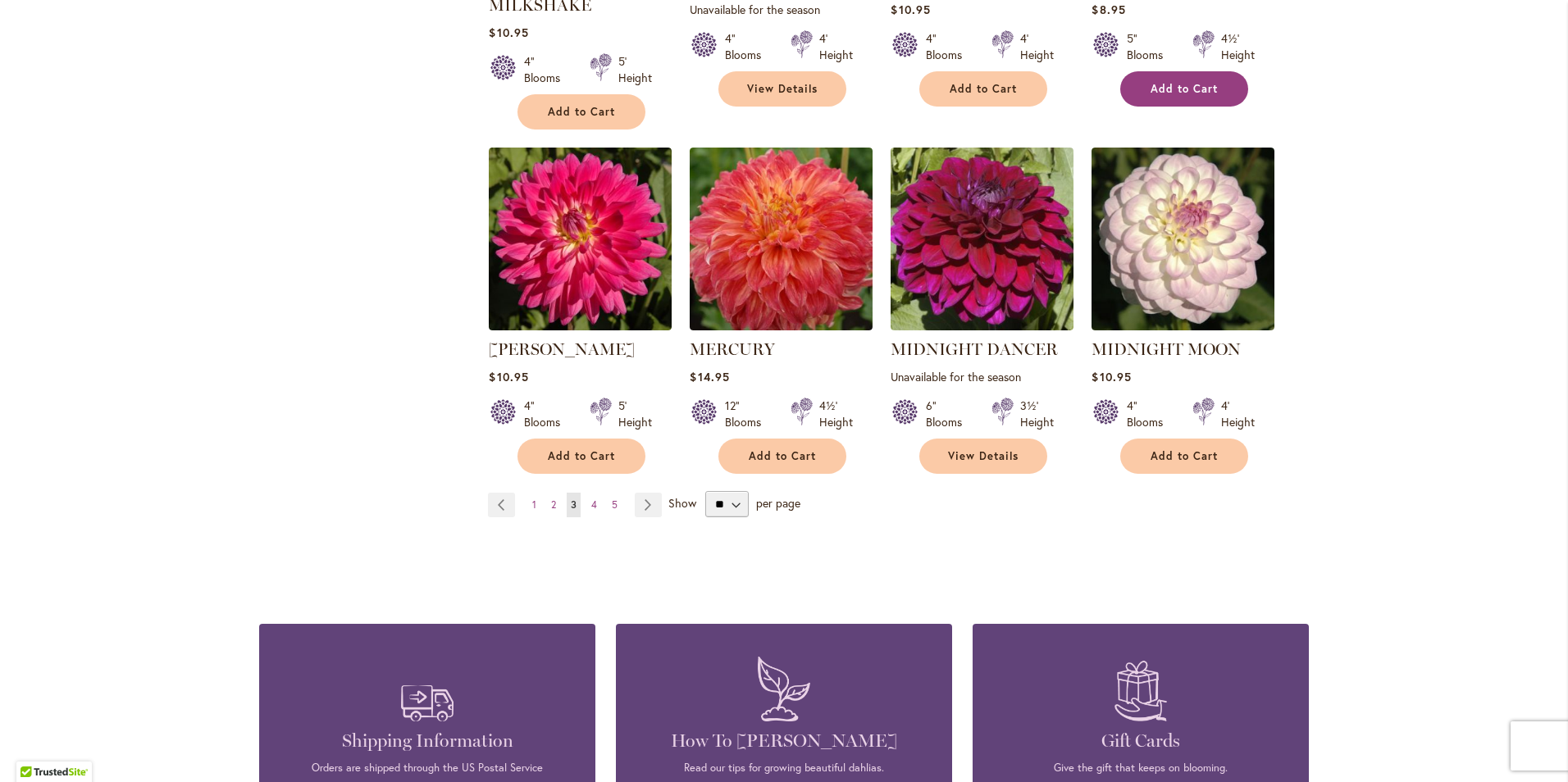
scroll to position [5741, 0]
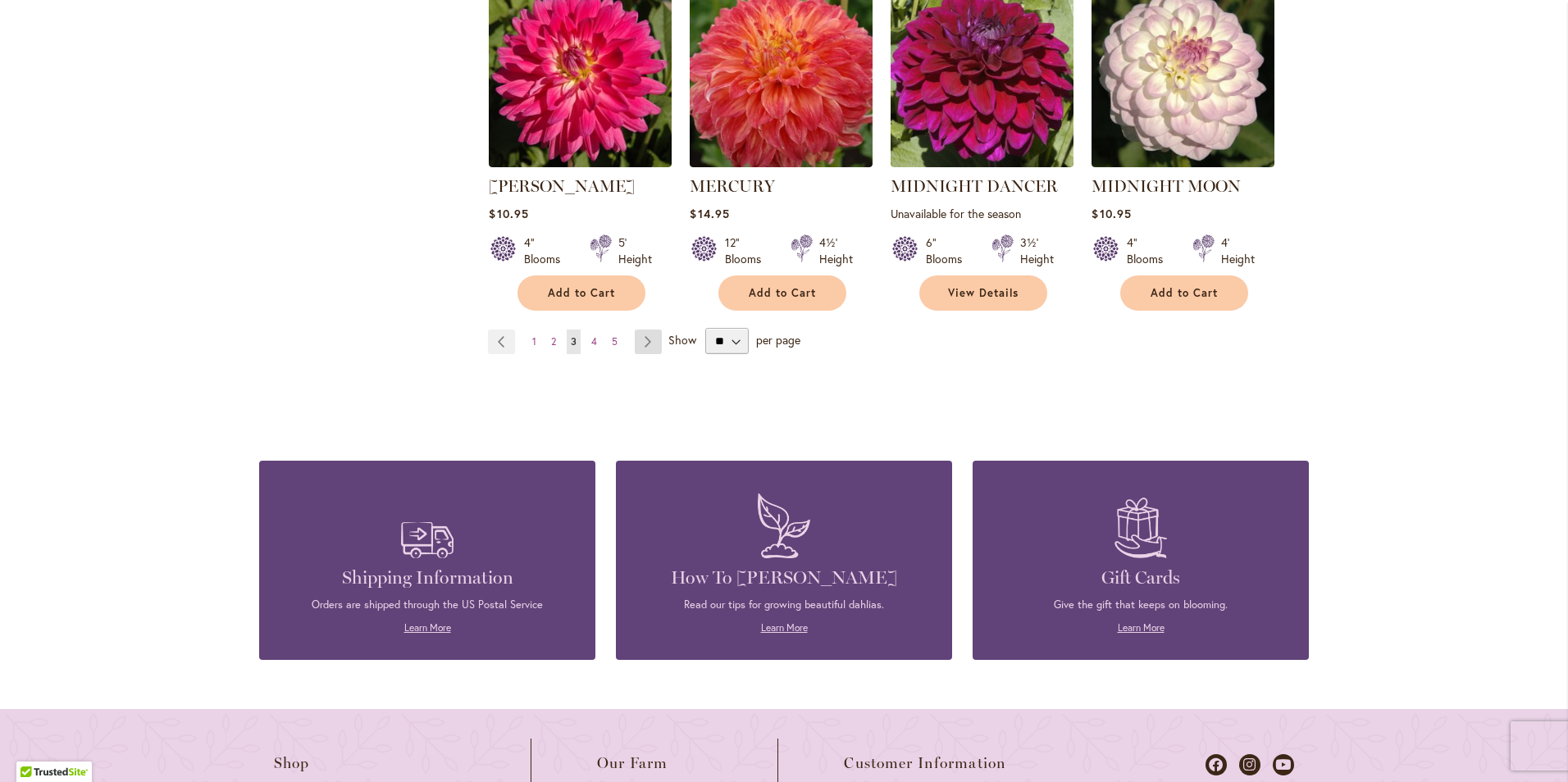
click at [641, 330] on link "Page Next" at bounding box center [648, 342] width 27 height 25
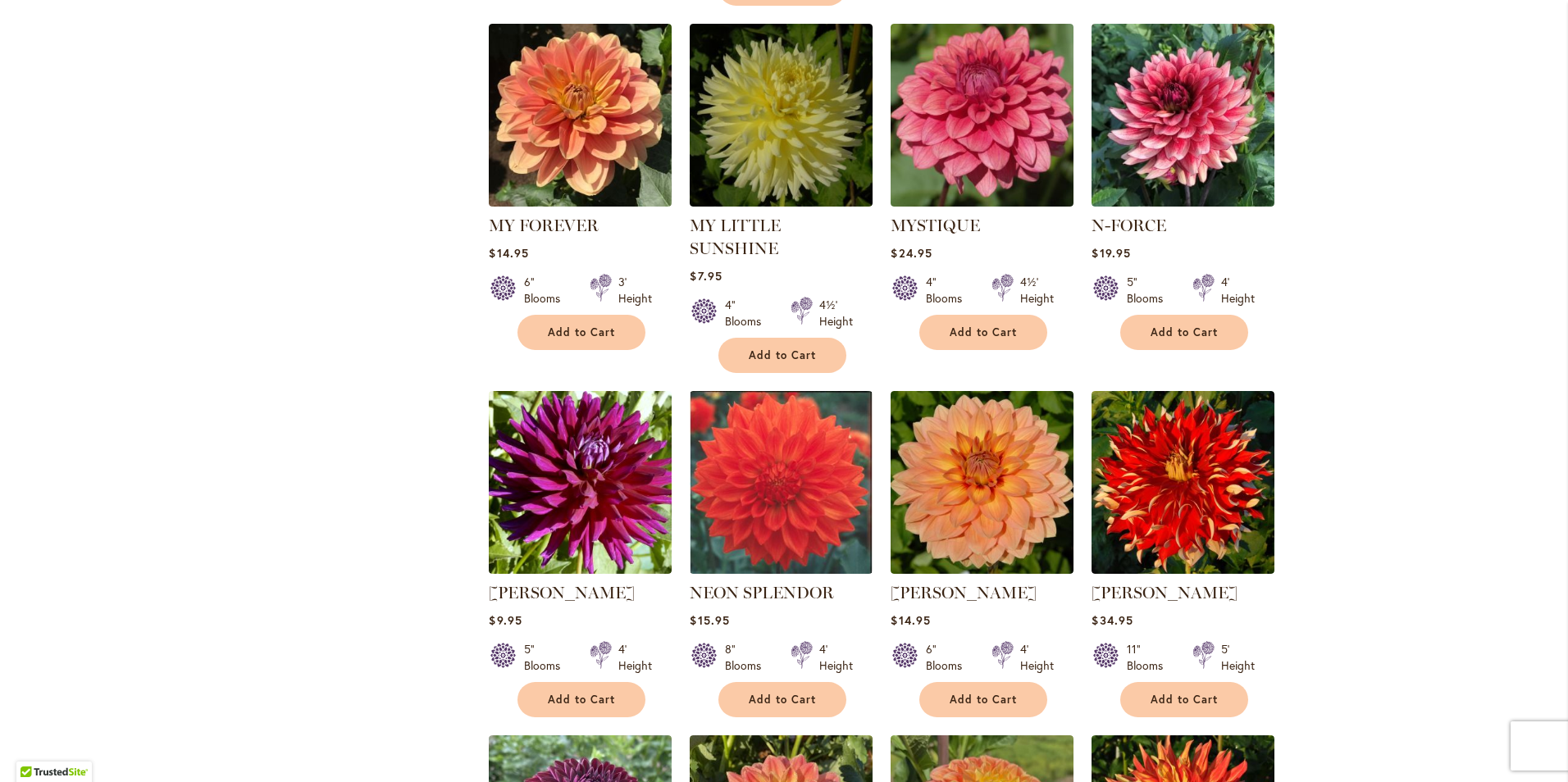
scroll to position [1074, 0]
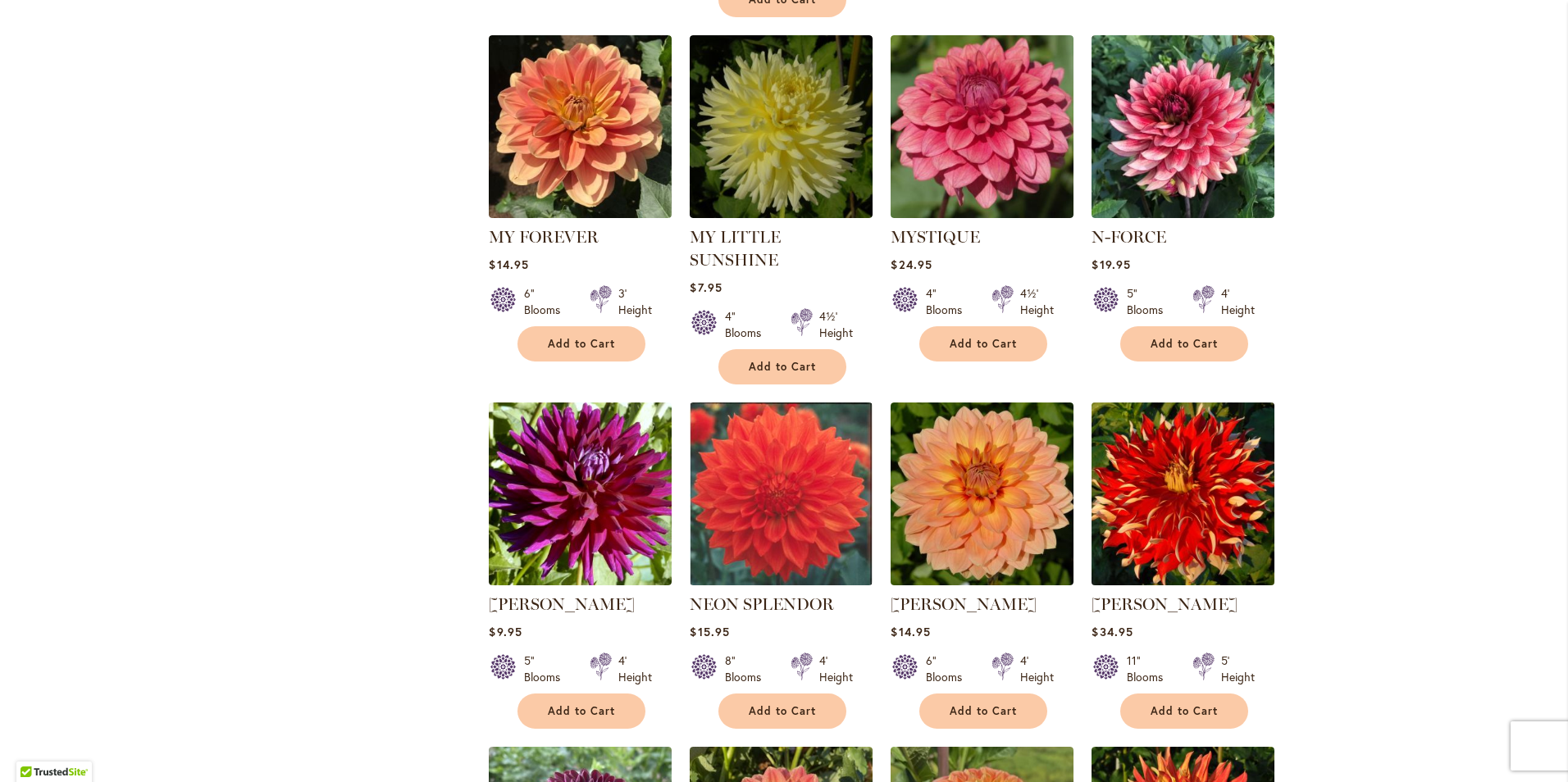
click at [1164, 468] on img at bounding box center [1183, 494] width 192 height 192
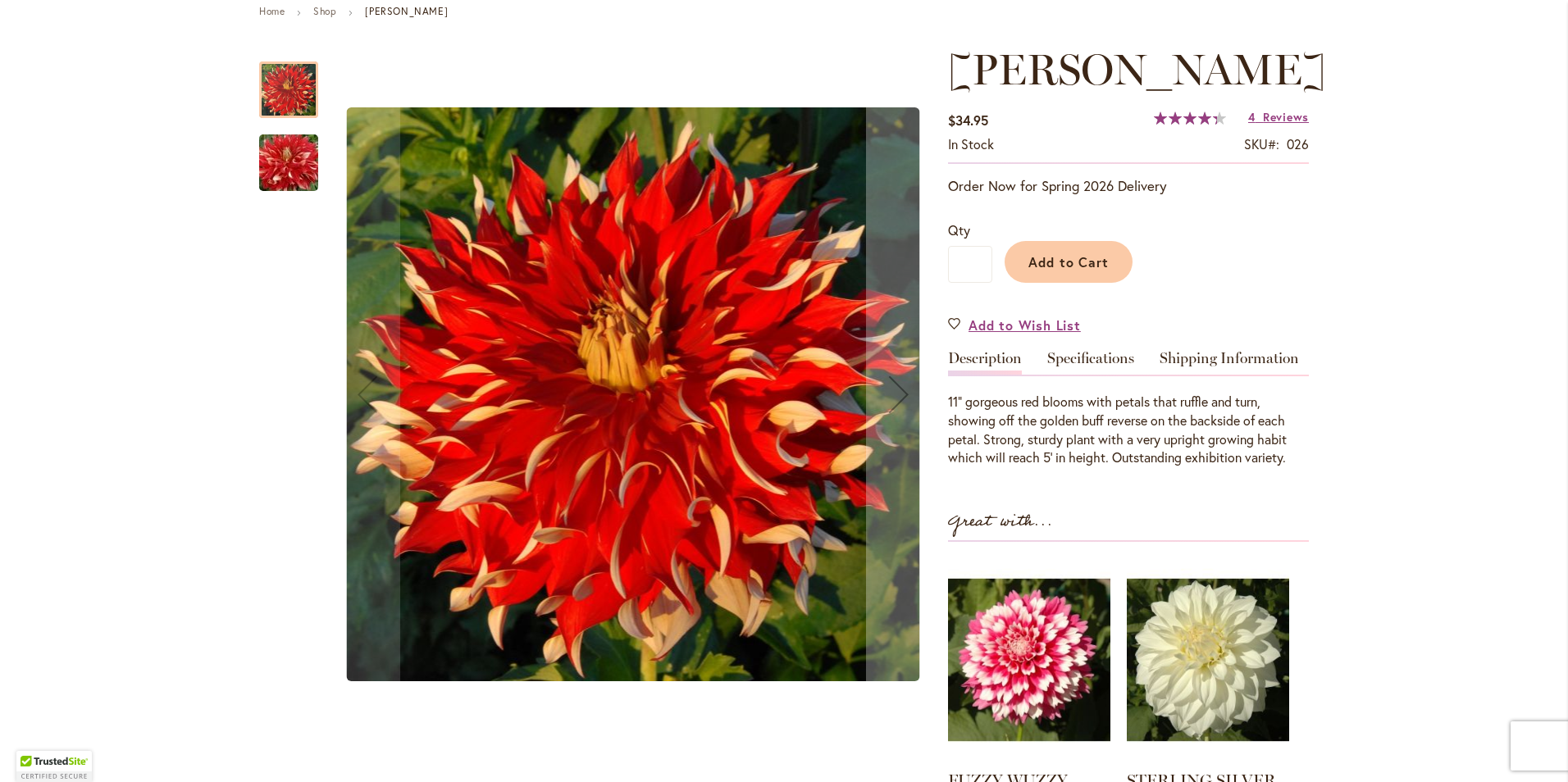
scroll to position [246, 0]
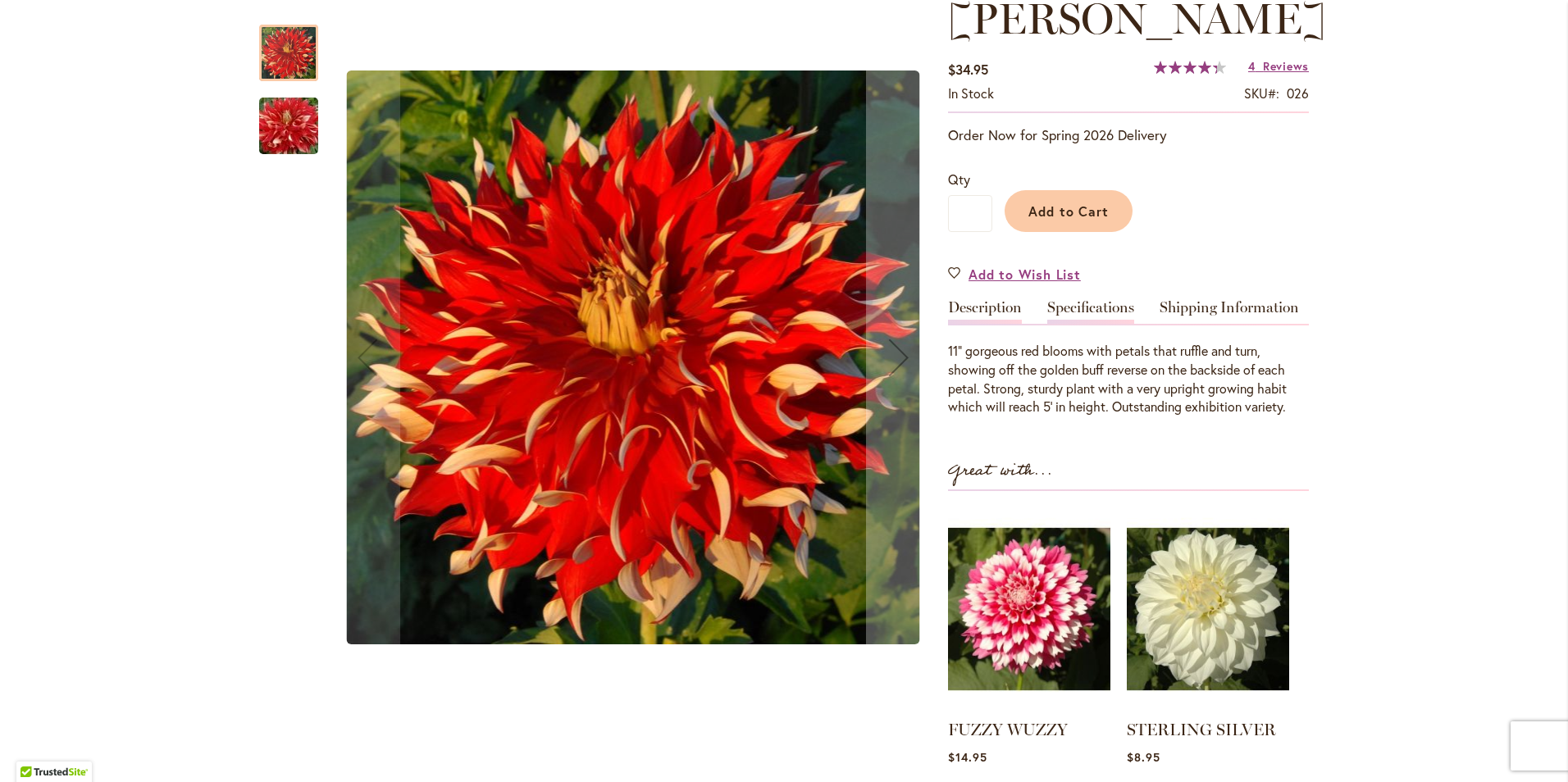
click at [1105, 310] on link "Specifications" at bounding box center [1091, 311] width 87 height 24
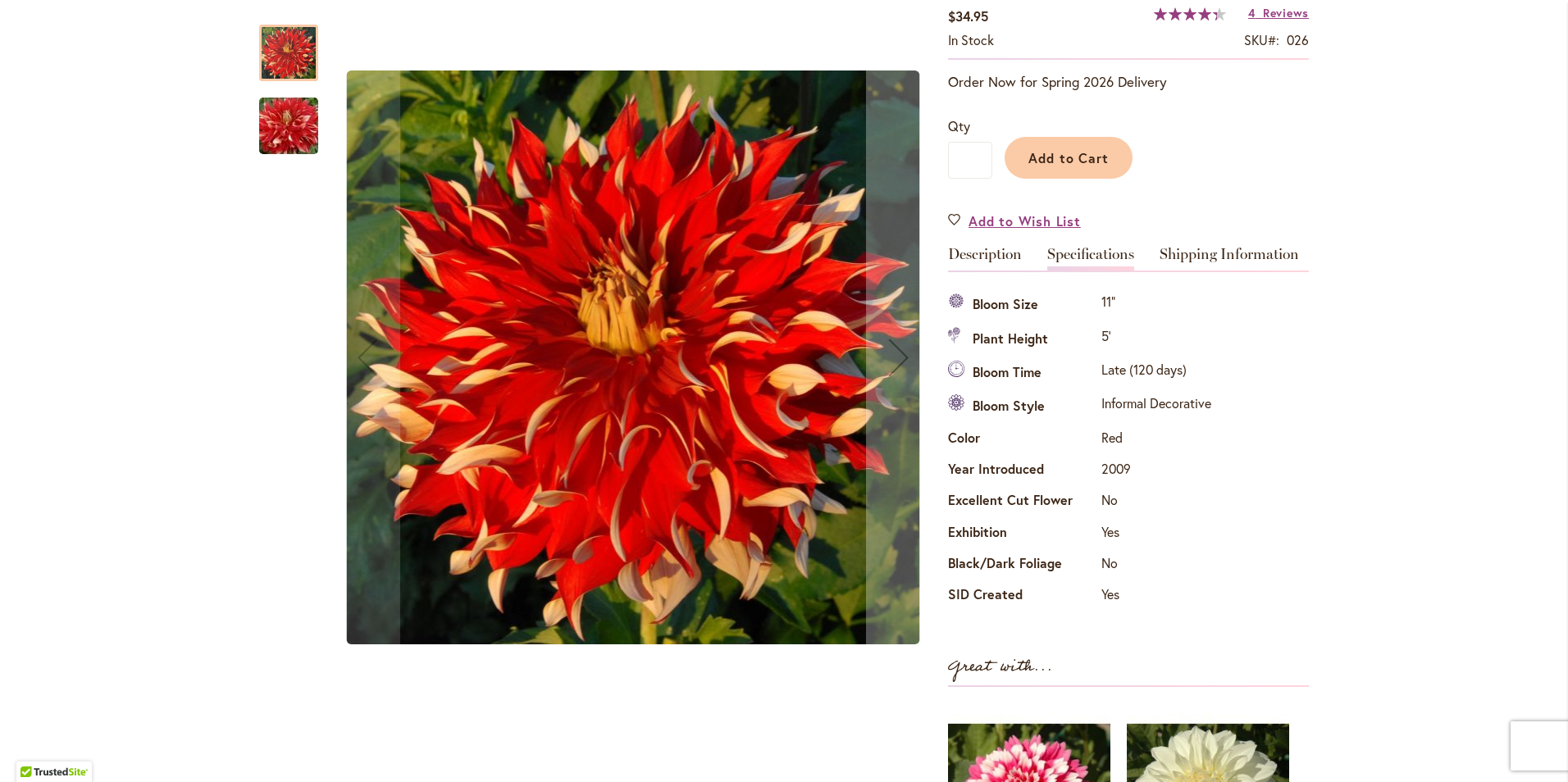
scroll to position [328, 0]
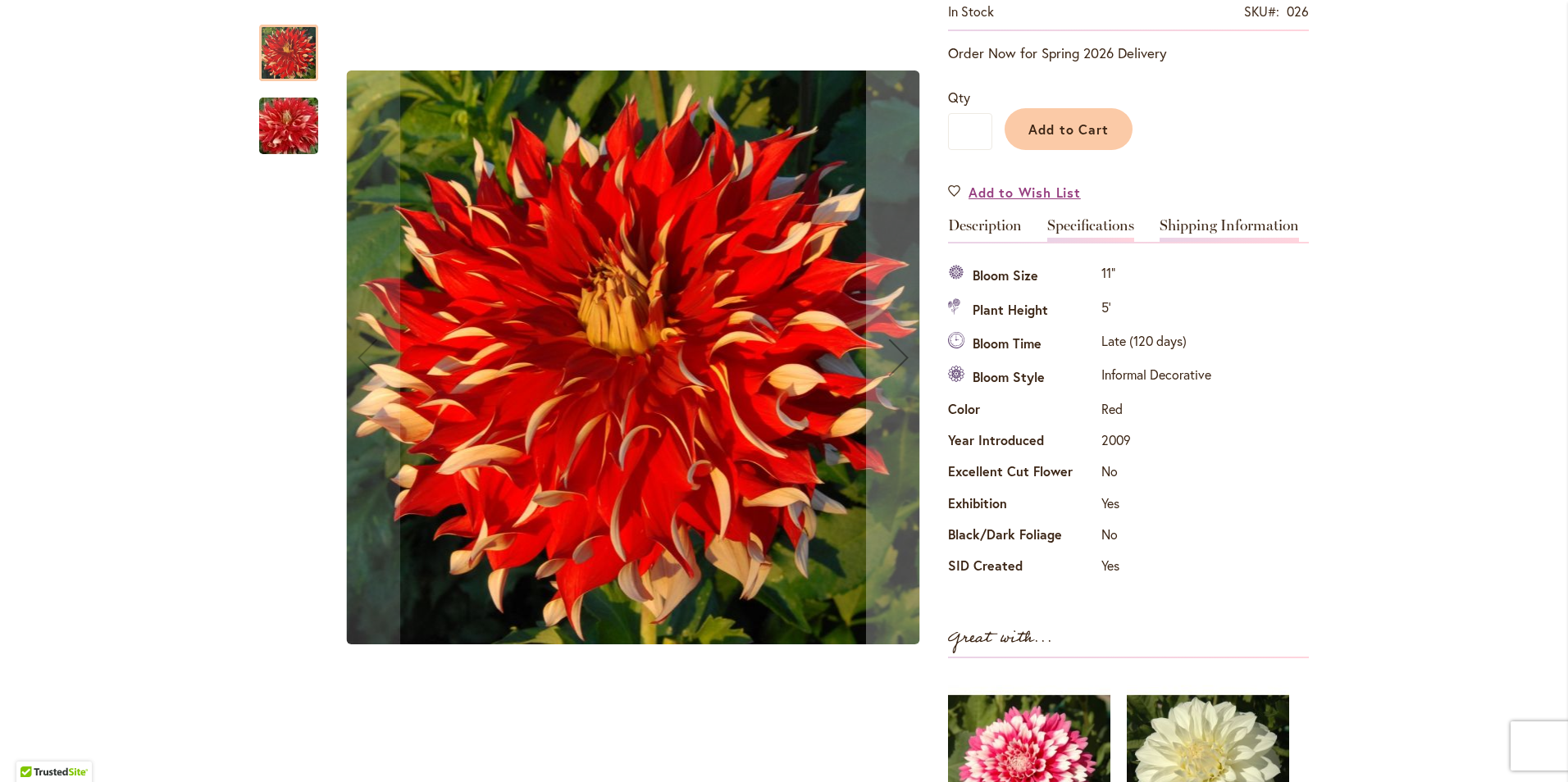
click at [1238, 222] on link "Shipping Information" at bounding box center [1230, 229] width 140 height 24
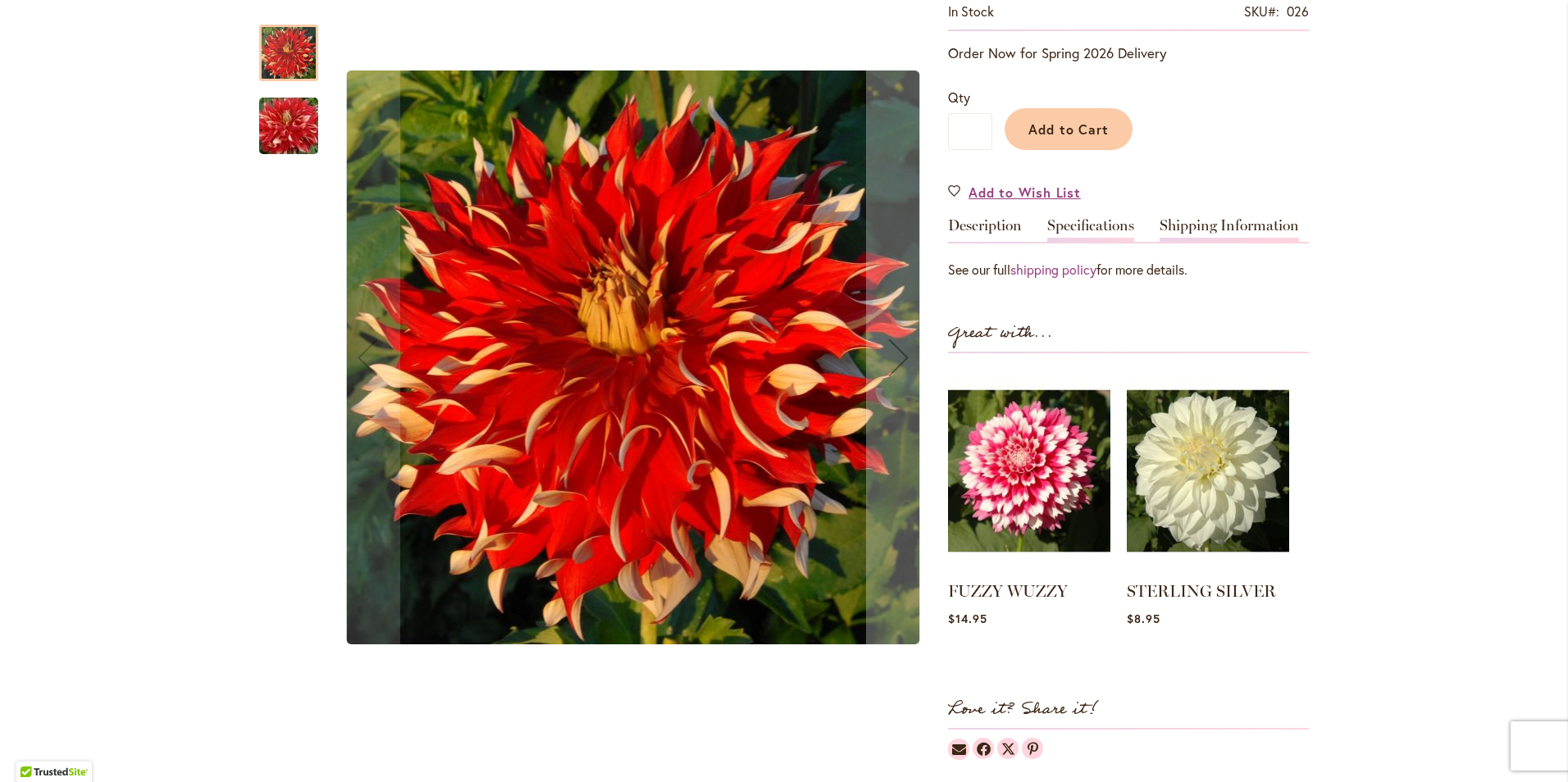
click at [1087, 225] on link "Specifications" at bounding box center [1091, 229] width 87 height 24
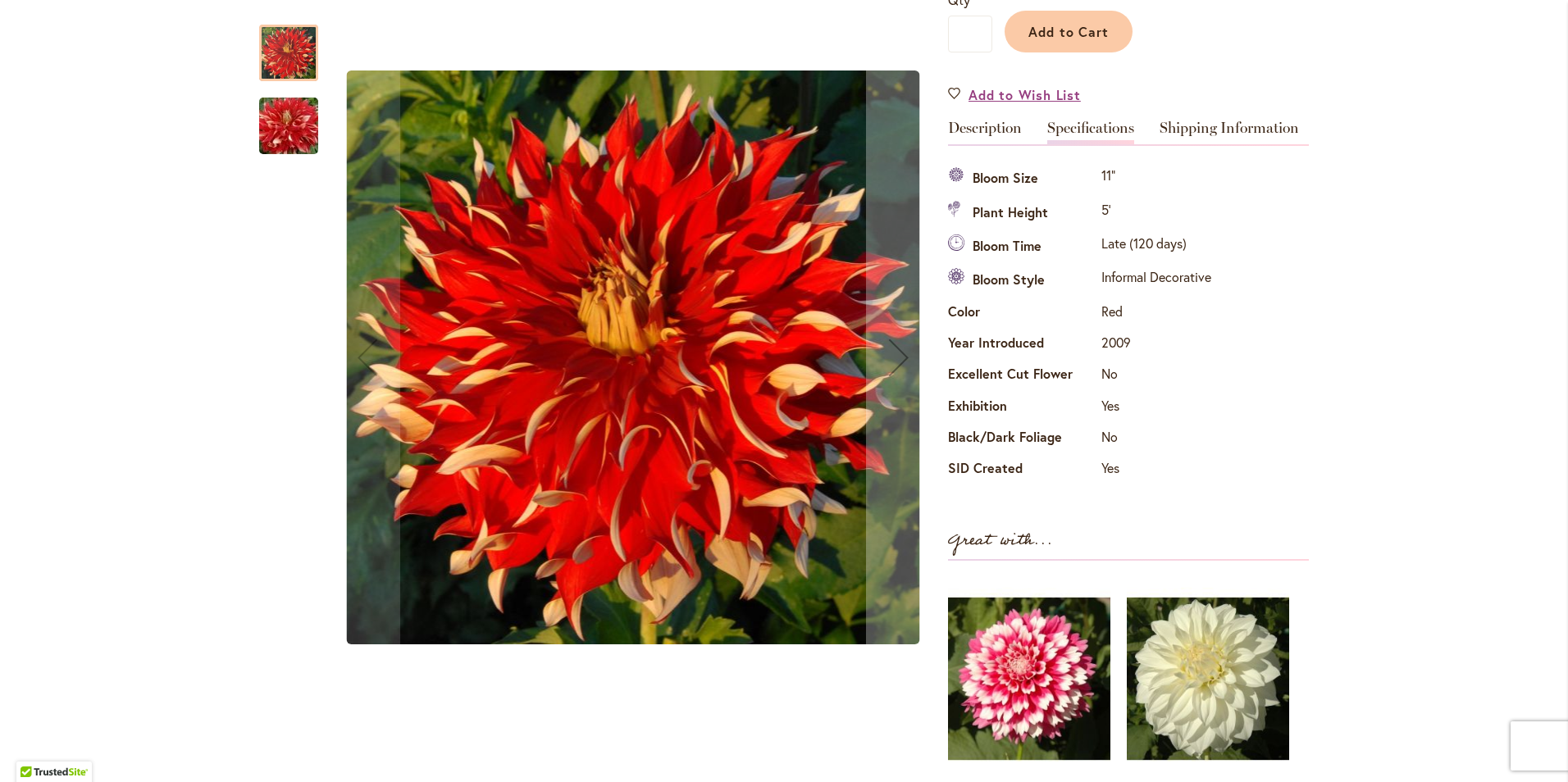
scroll to position [410, 0]
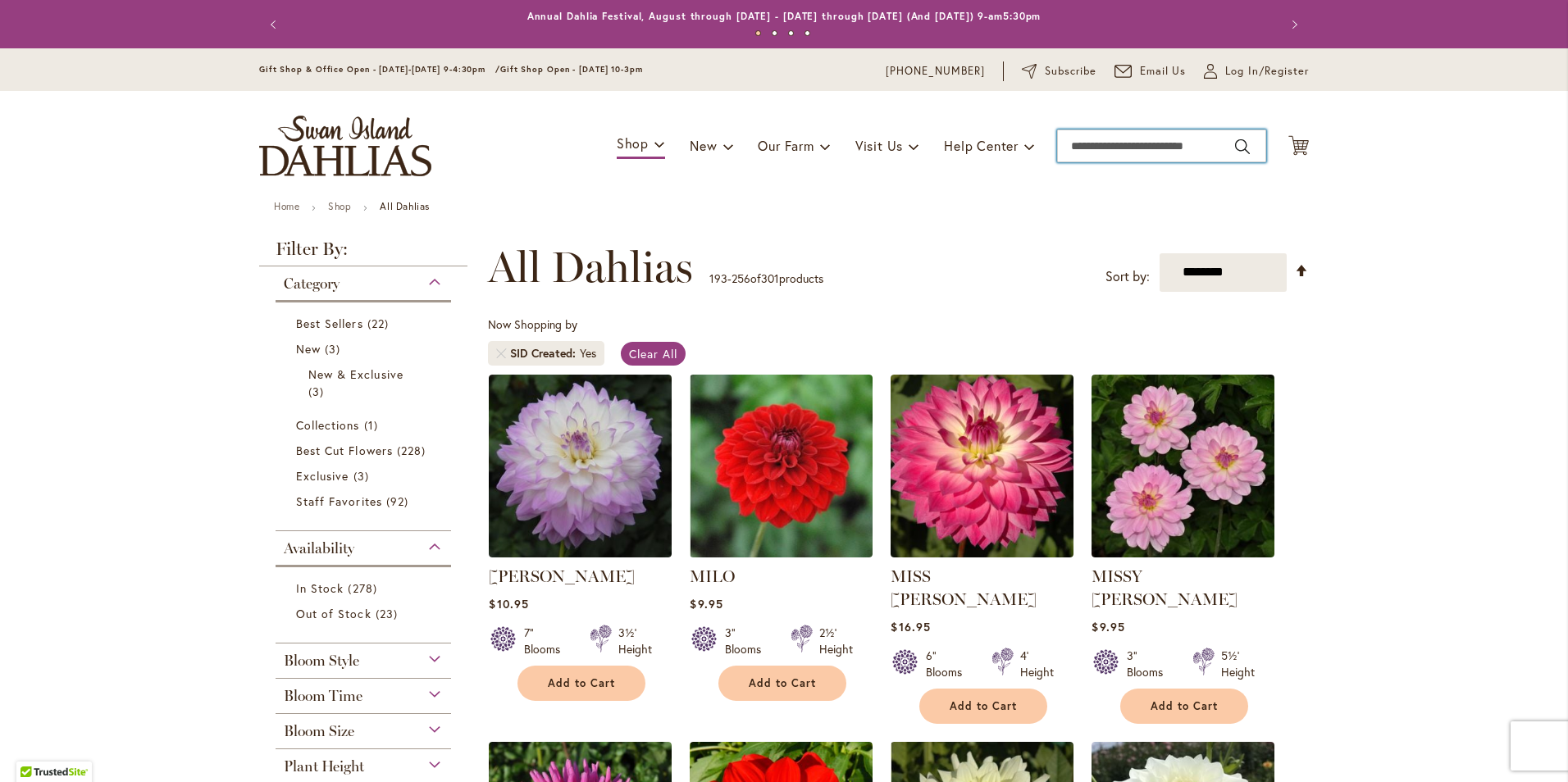
click at [1157, 148] on input "Search" at bounding box center [1161, 146] width 209 height 33
type input "****"
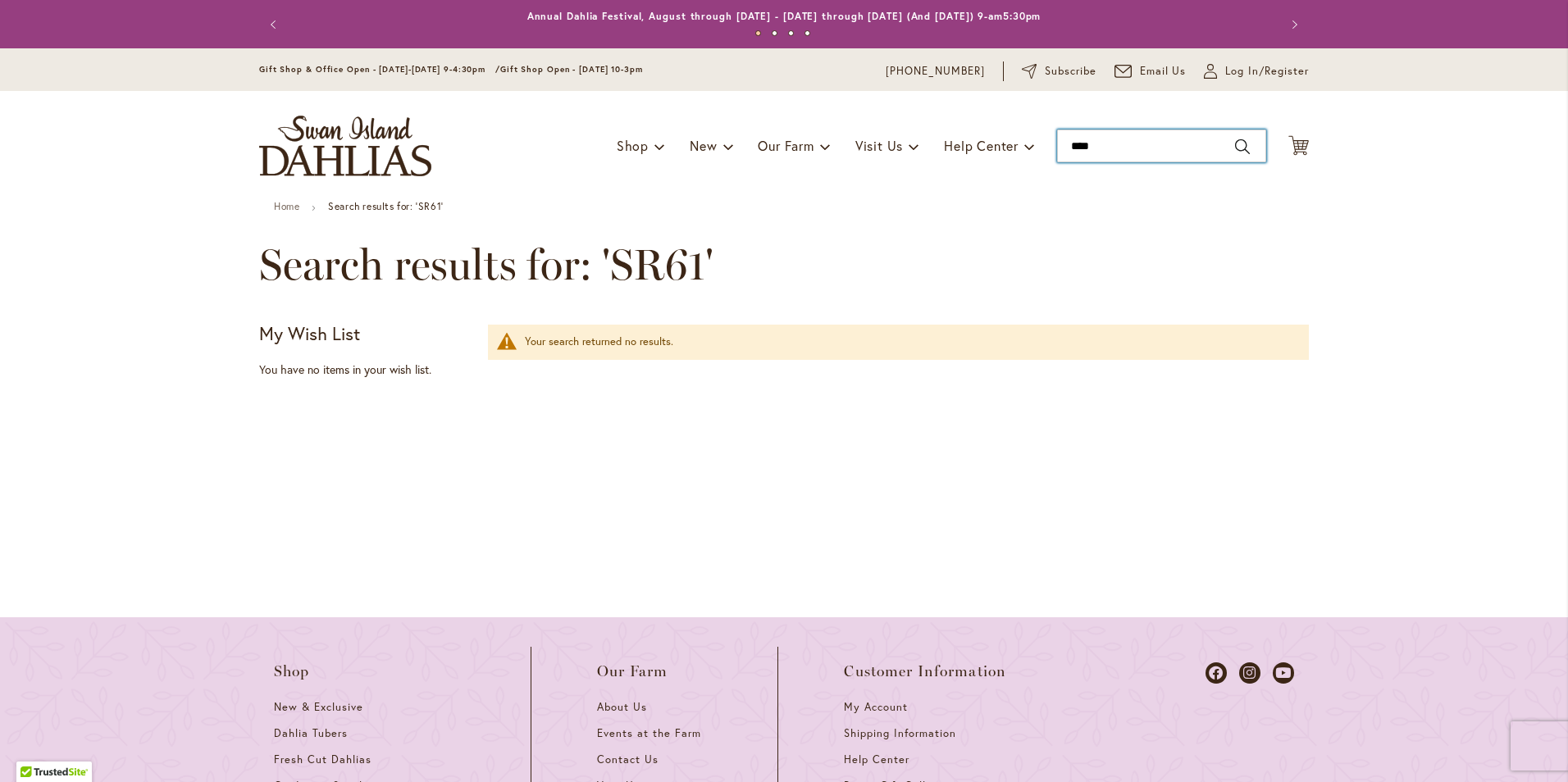
click at [1126, 135] on input "****" at bounding box center [1161, 146] width 209 height 33
type input "****"
